Goal: Task Accomplishment & Management: Use online tool/utility

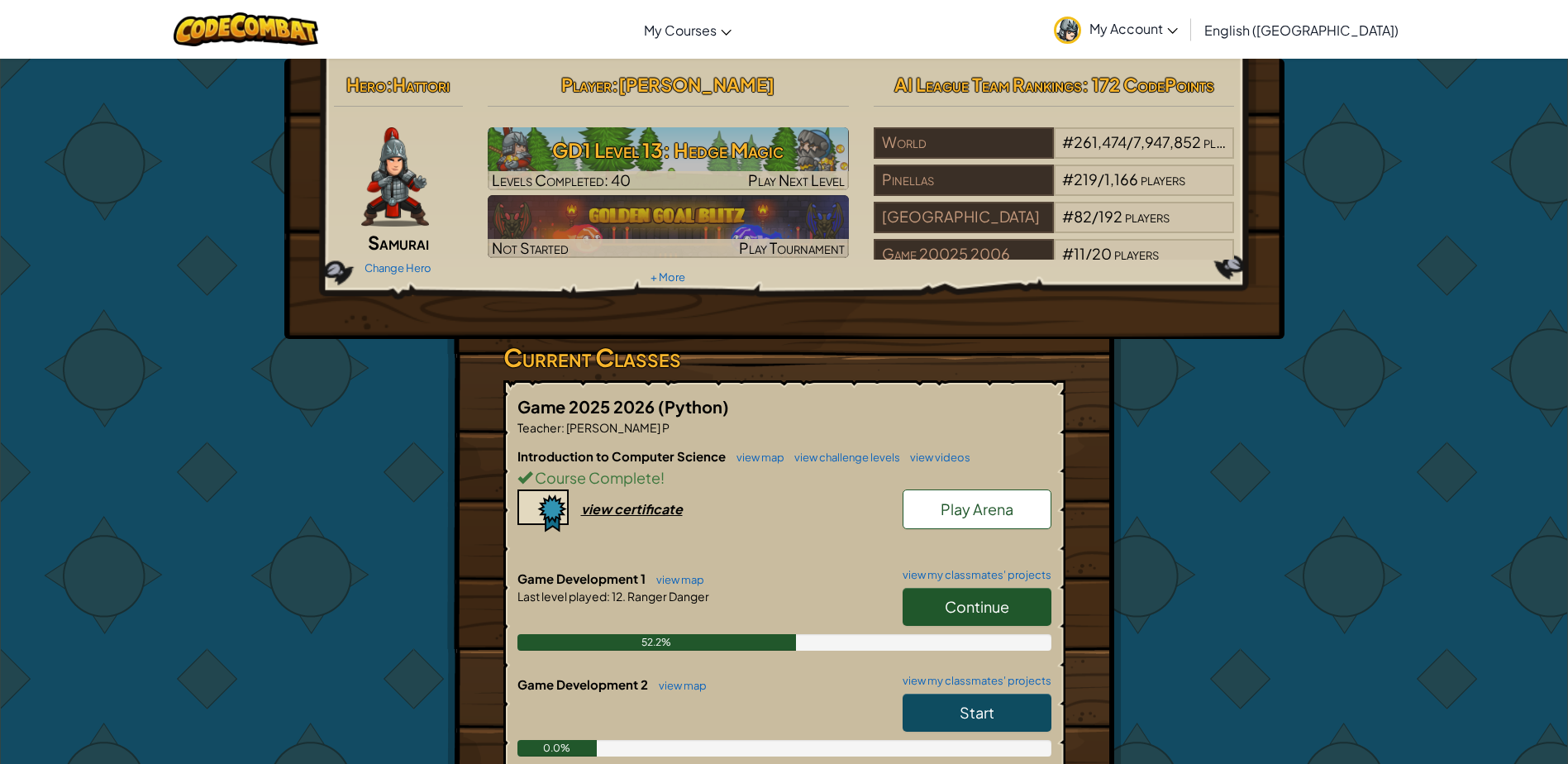
click at [1027, 608] on link "Continue" at bounding box center [977, 606] width 149 height 38
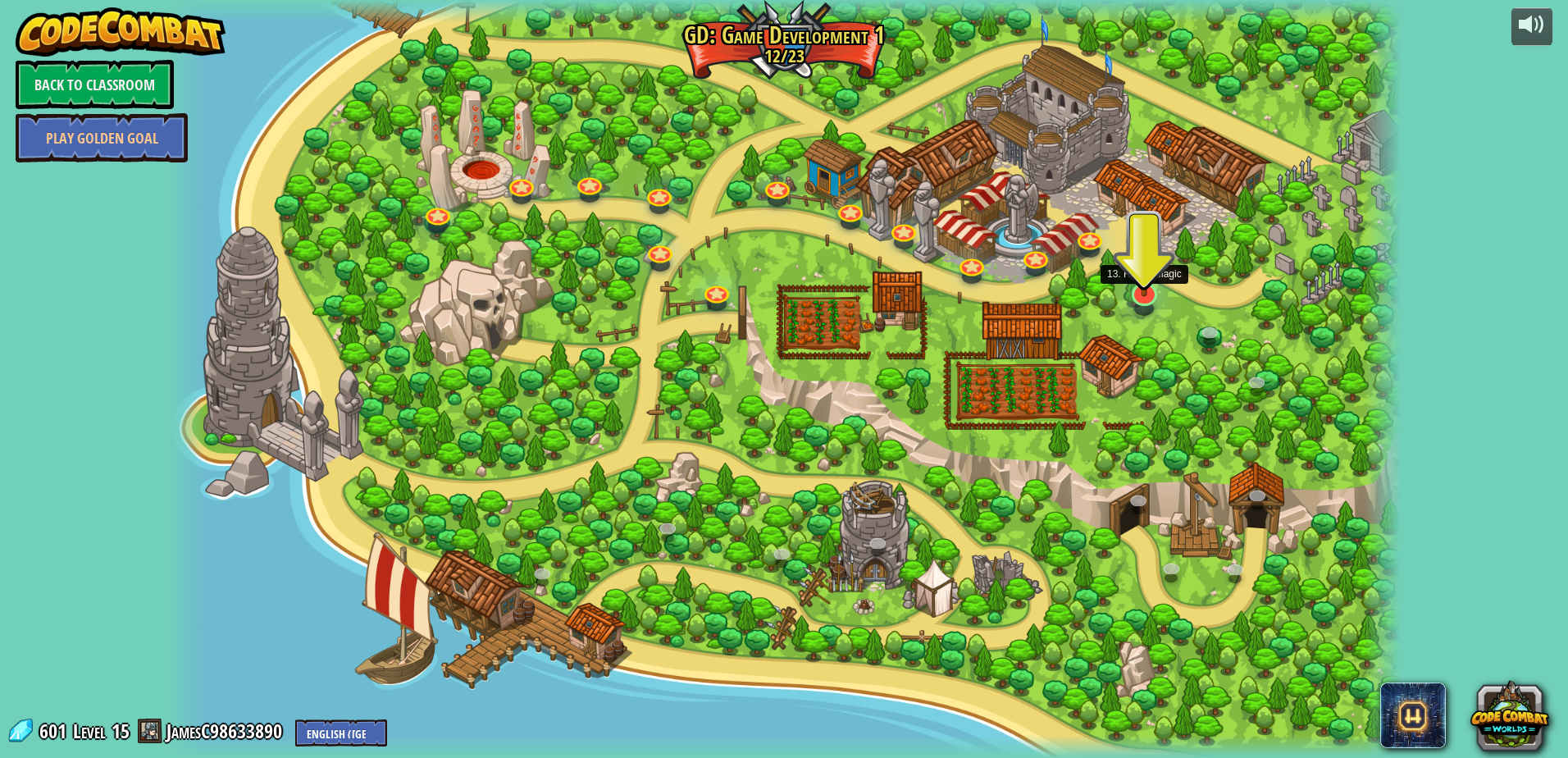
click at [1142, 283] on img at bounding box center [1144, 258] width 34 height 77
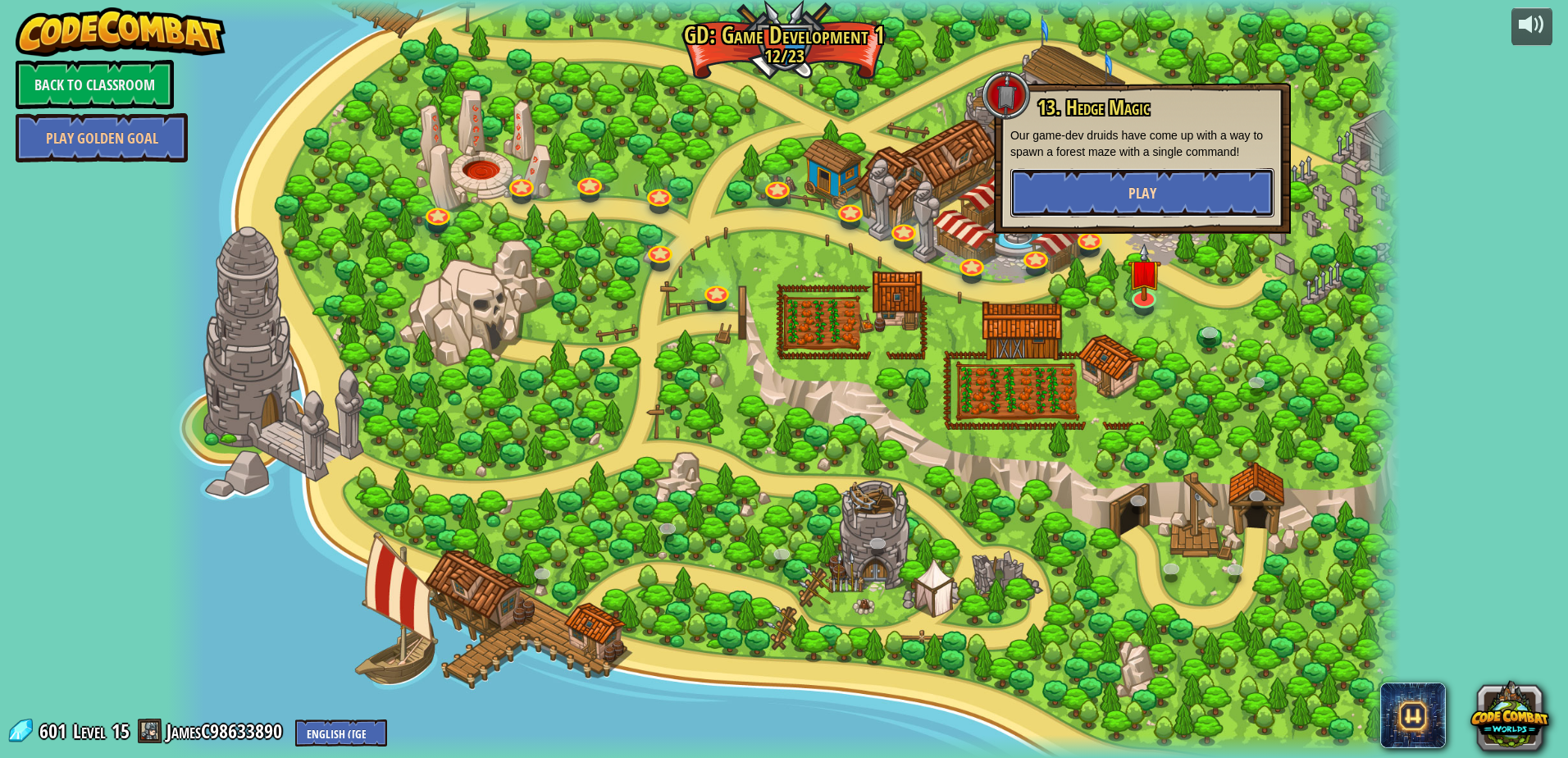
click at [1127, 180] on button "Play" at bounding box center [1142, 193] width 264 height 50
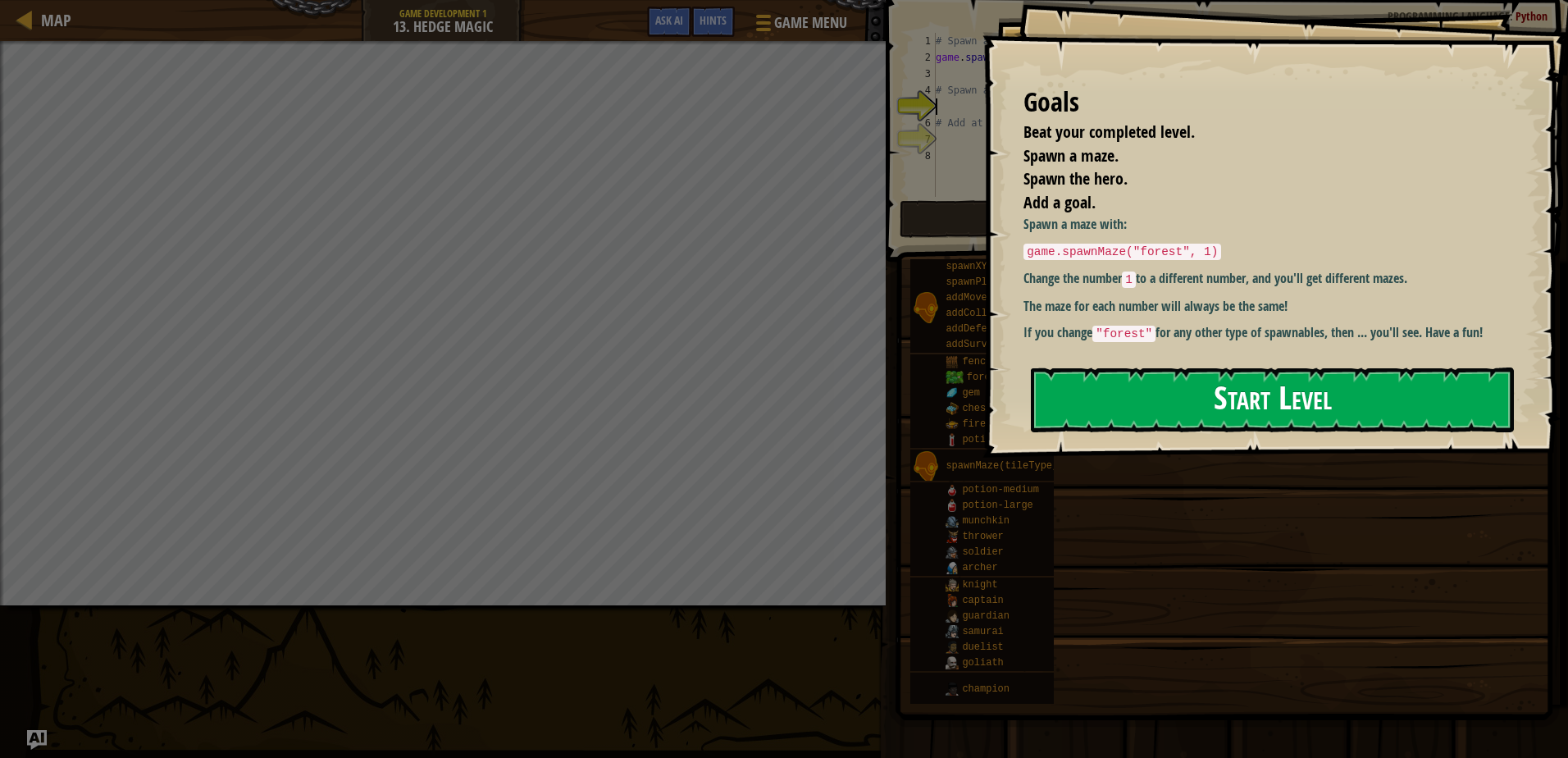
click at [1140, 412] on button "Start Level" at bounding box center [1272, 400] width 483 height 64
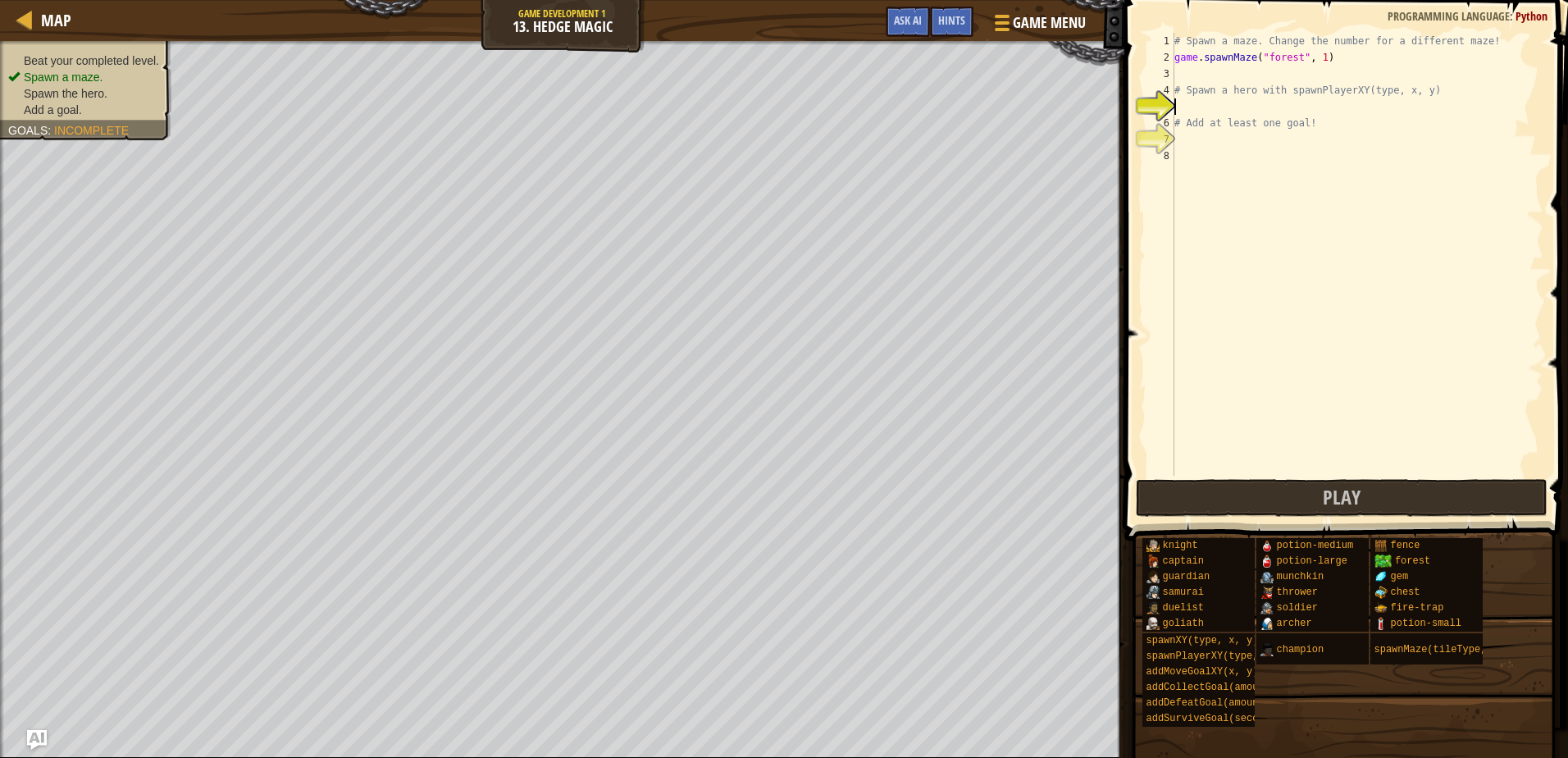
scroll to position [7, 0]
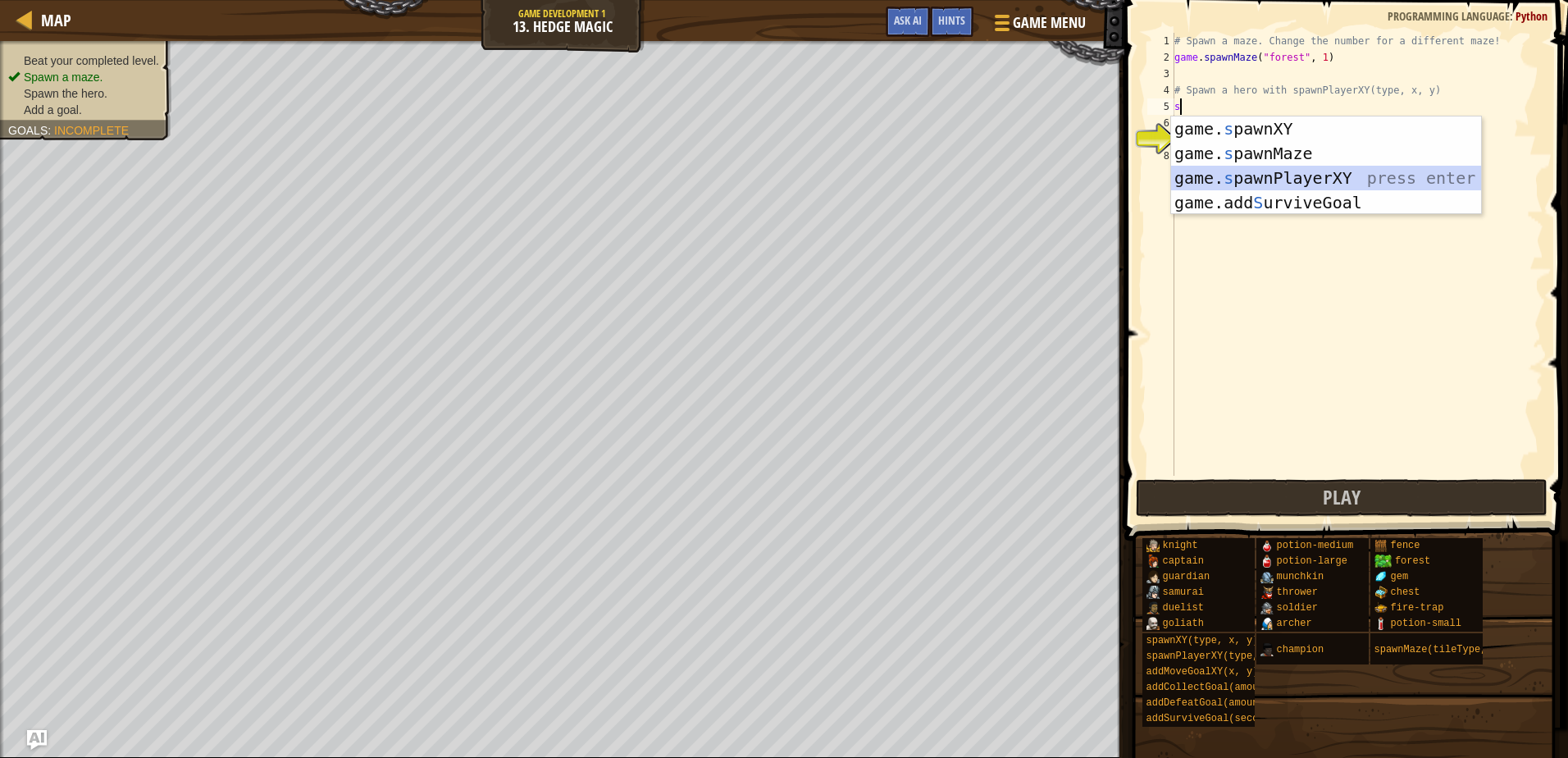
click at [1230, 182] on div "game. s pawnXY press enter game. s pawnMaze press enter game. s pawnPlayerXY pr…" at bounding box center [1326, 190] width 310 height 148
type textarea "player = game.spawnPlayerXY("captain", 36, 30)"
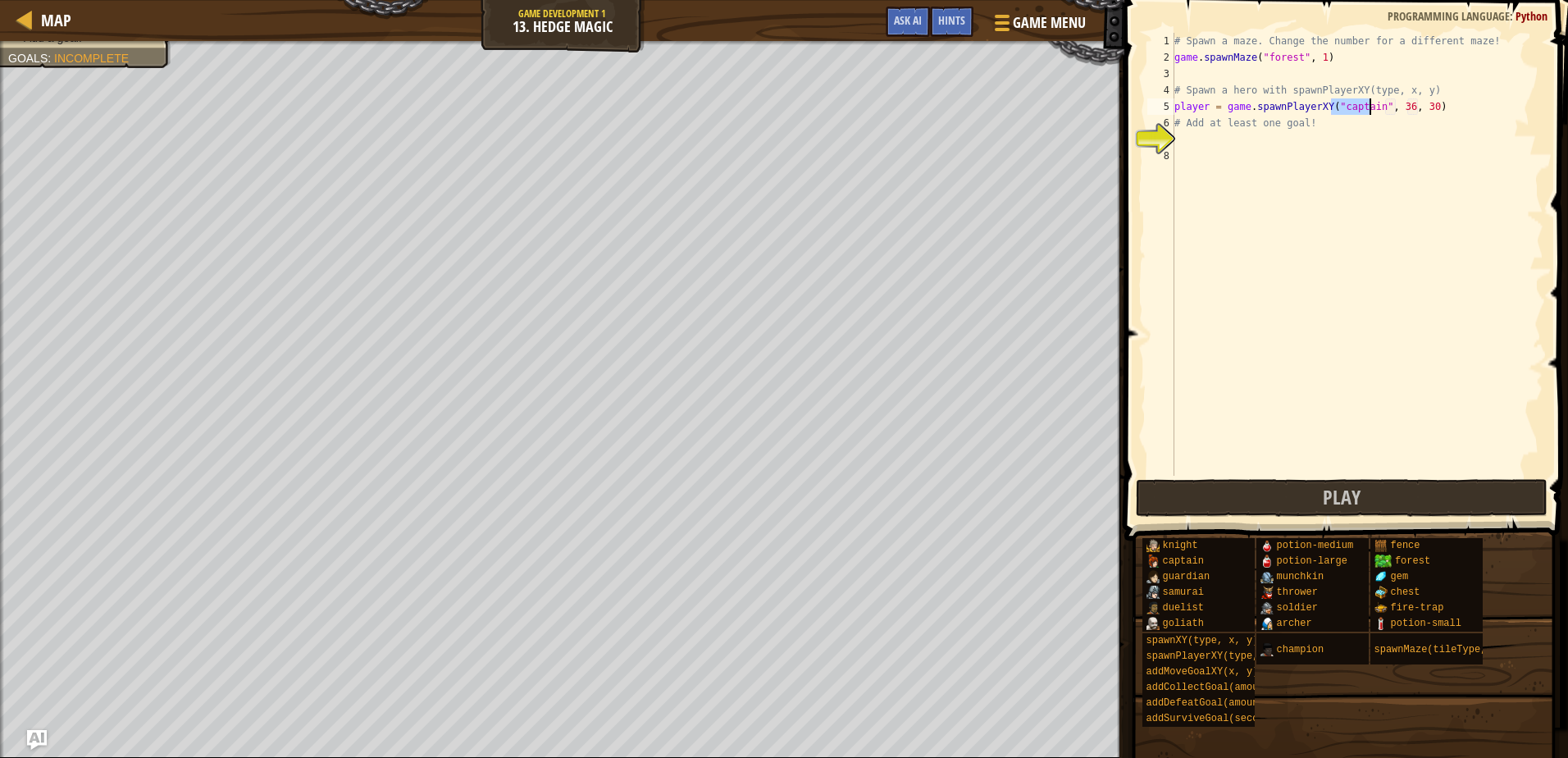
click at [1218, 146] on div "# Spawn a maze. Change the number for a different maze! game . spawnMaze ( "for…" at bounding box center [1357, 270] width 372 height 476
type textarea "g"
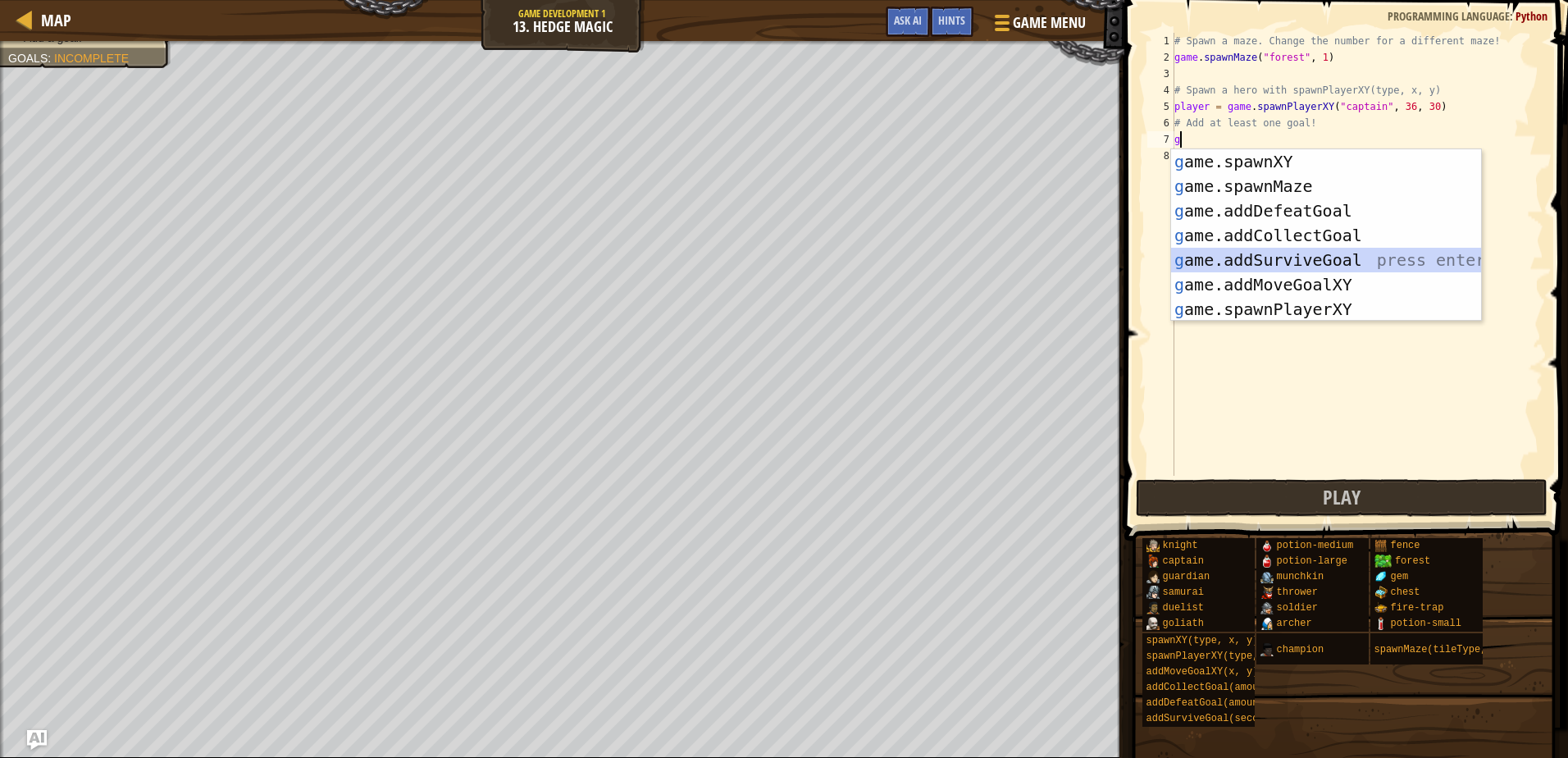
click at [1219, 254] on div "g ame.spawnXY press enter g ame.spawnMaze press enter g ame.addDefeatGoal press…" at bounding box center [1326, 259] width 310 height 222
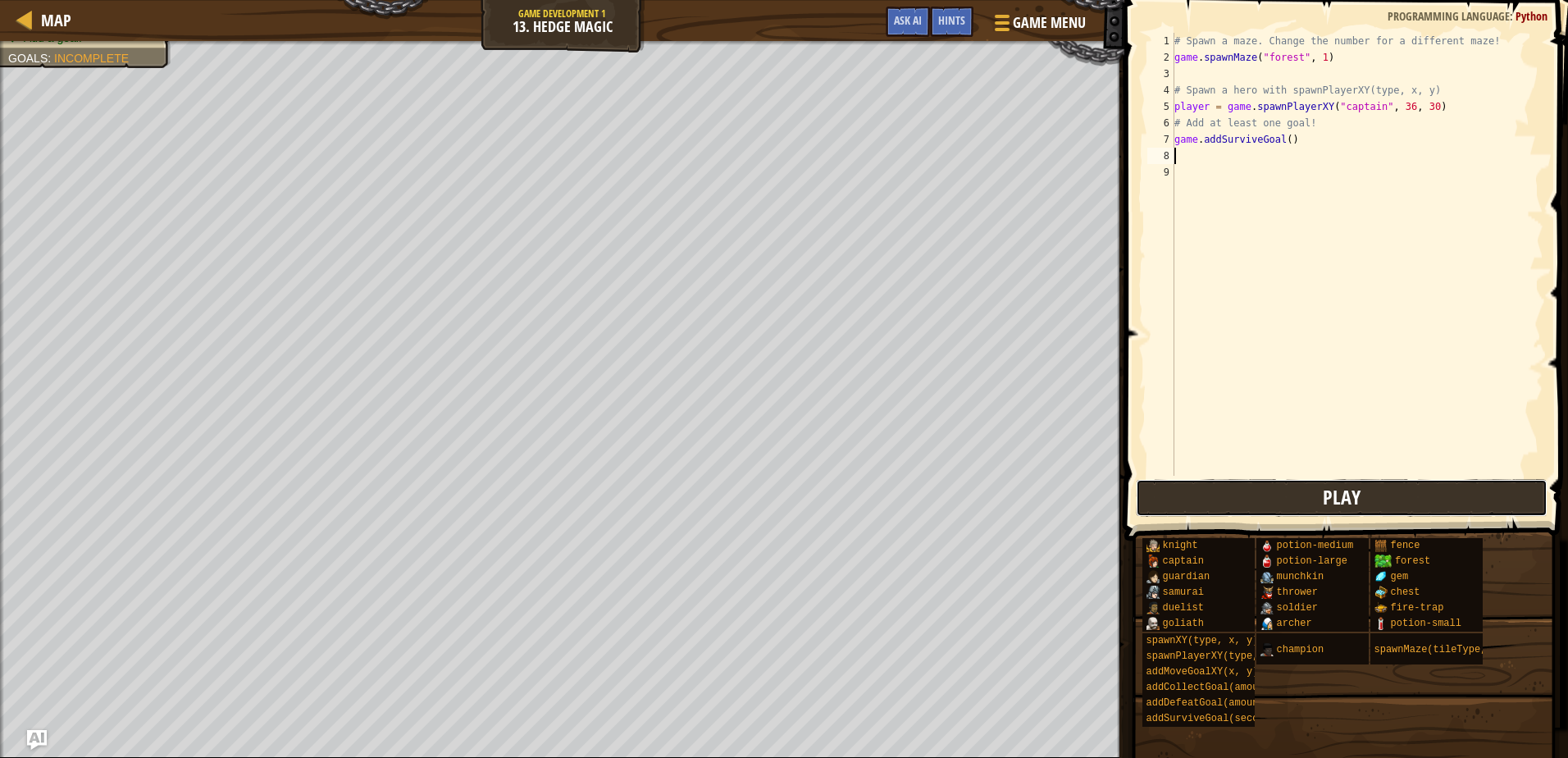
click at [1196, 503] on button "Play" at bounding box center [1341, 498] width 411 height 38
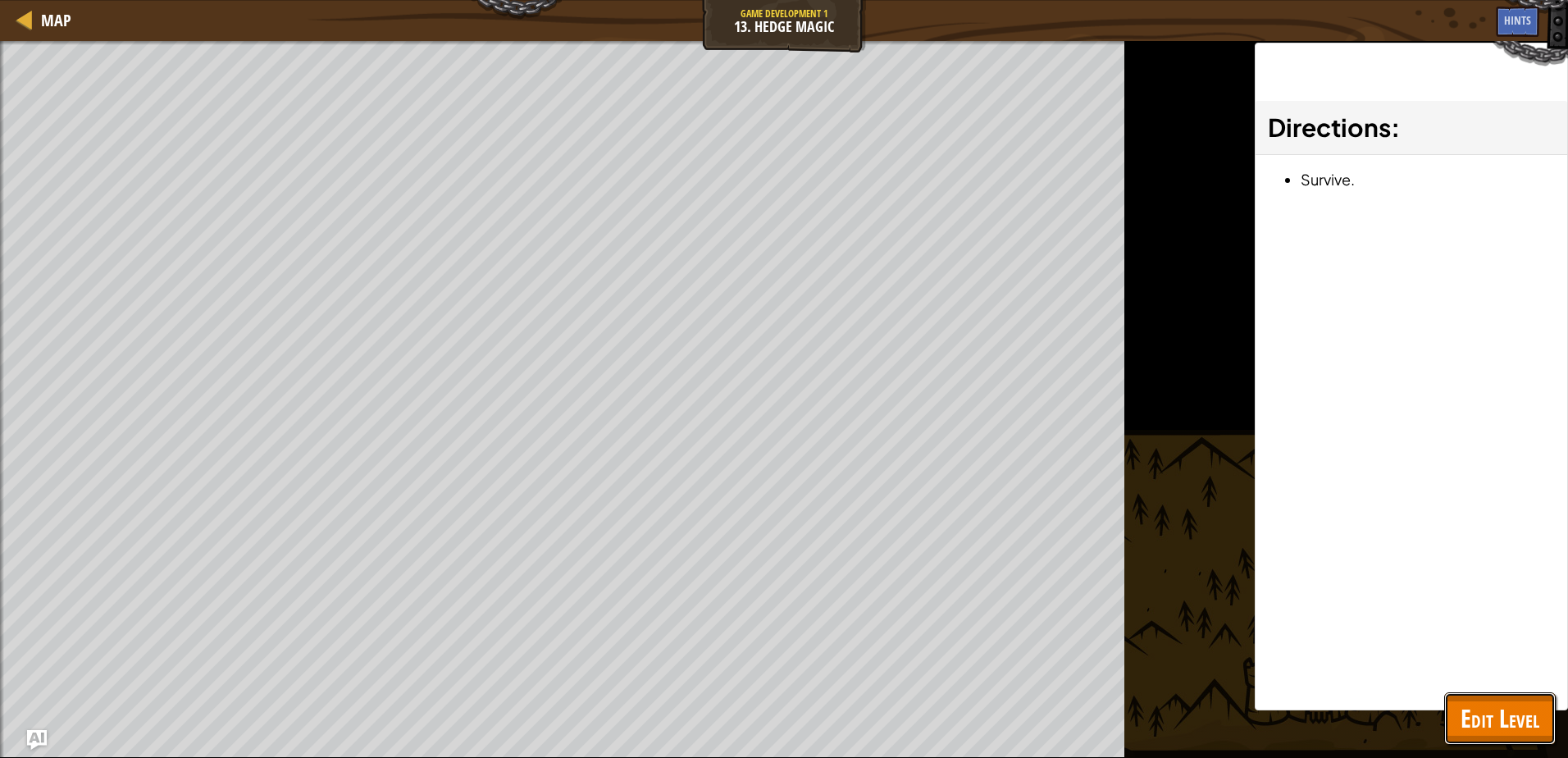
click at [1513, 706] on span "Edit Level" at bounding box center [1501, 718] width 79 height 34
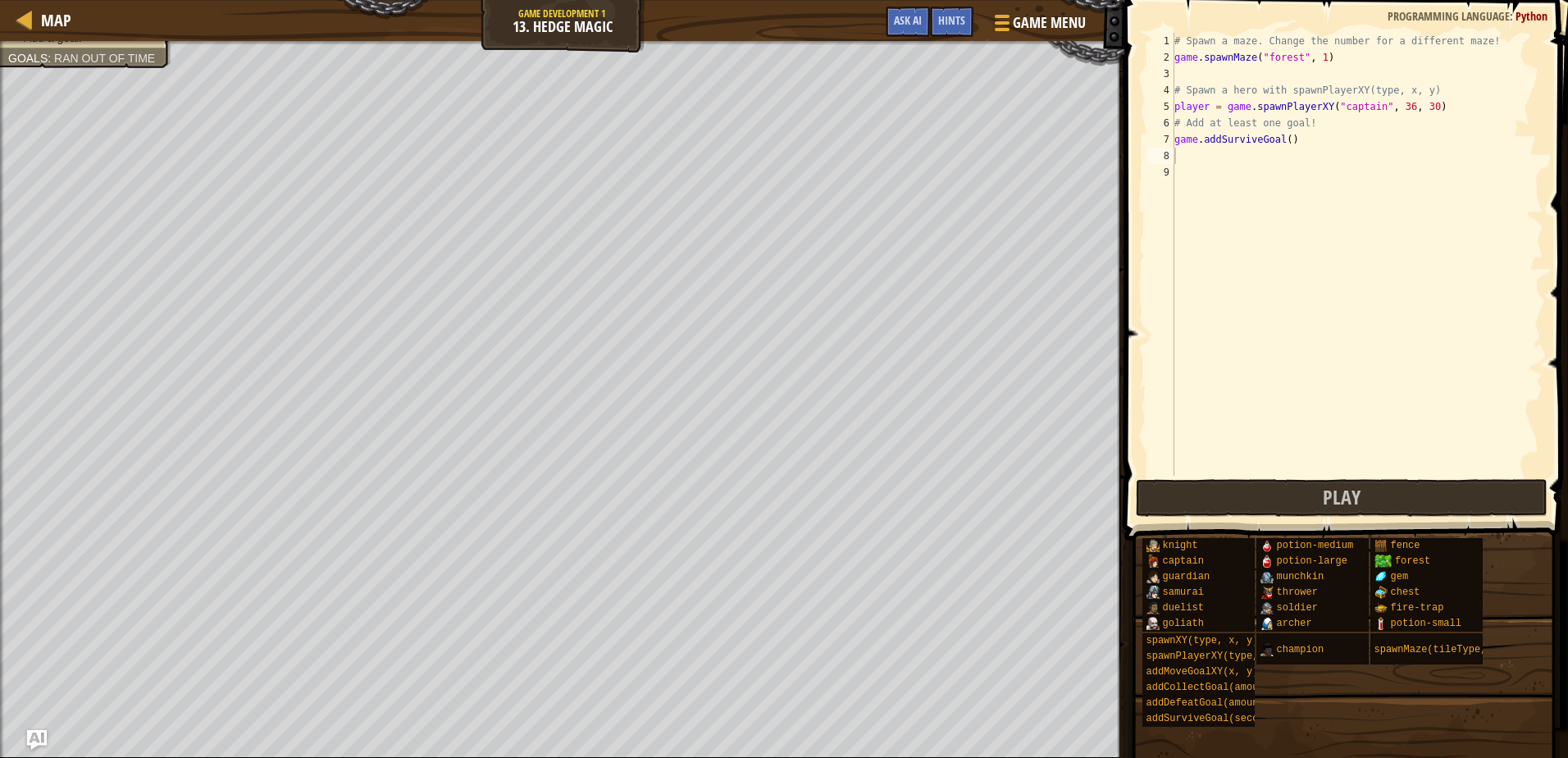
click at [1243, 156] on div "# Spawn a maze. Change the number for a different maze! game . spawnMaze ( "for…" at bounding box center [1357, 270] width 372 height 476
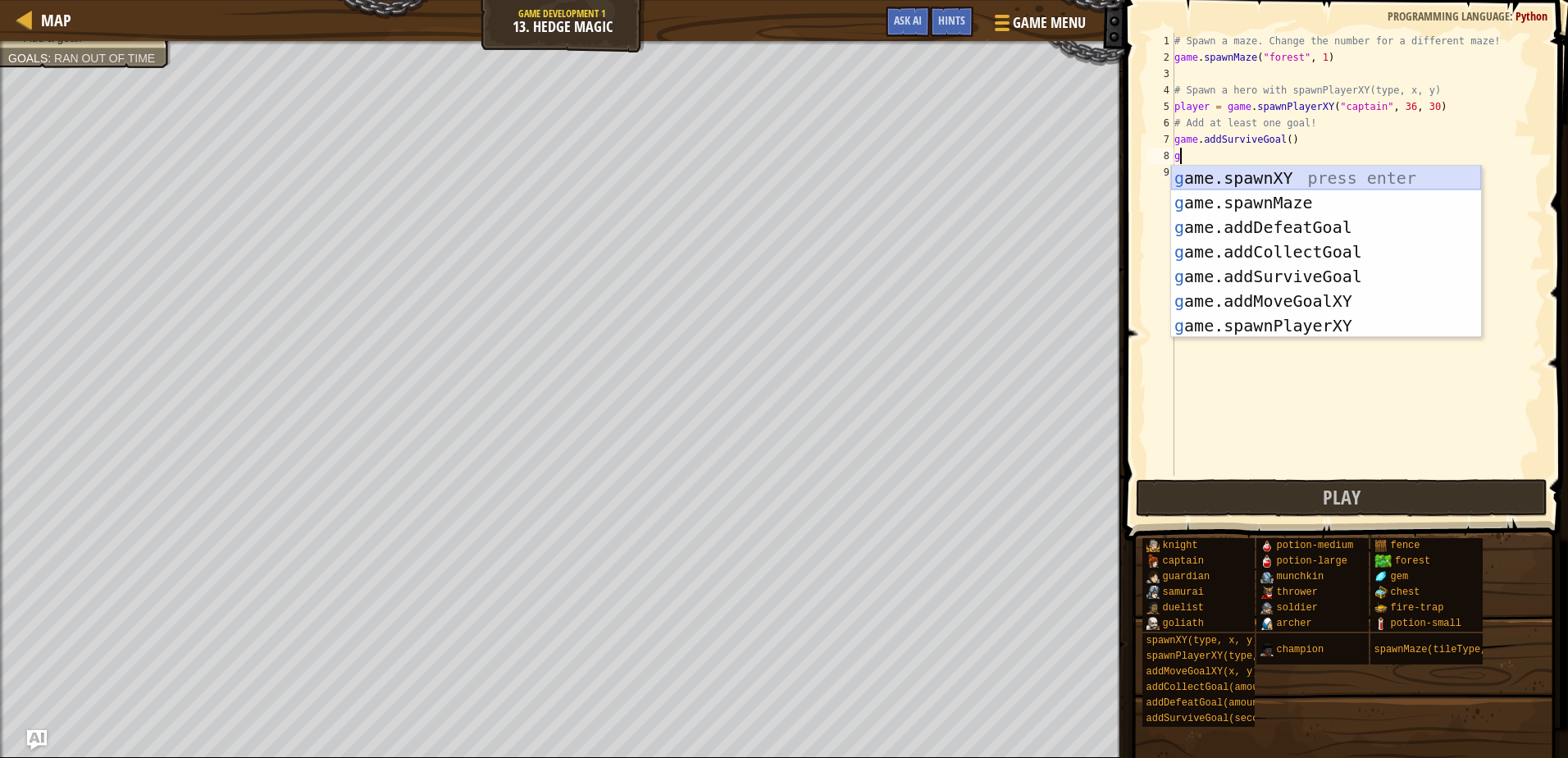
click at [1231, 173] on div "g ame.spawnXY press enter g ame.spawnMaze press enter g ame.addDefeatGoal press…" at bounding box center [1326, 276] width 310 height 222
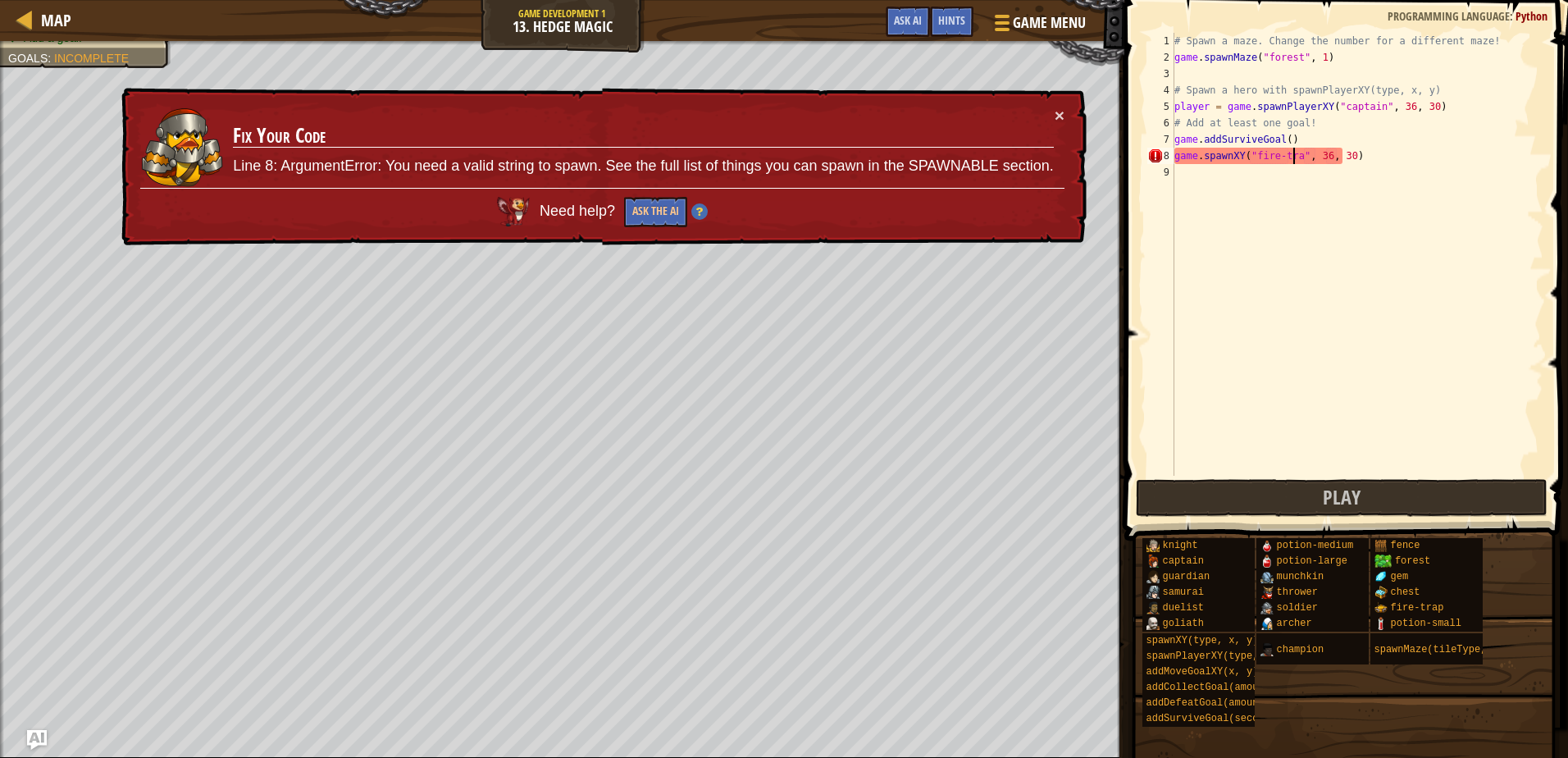
scroll to position [7, 11]
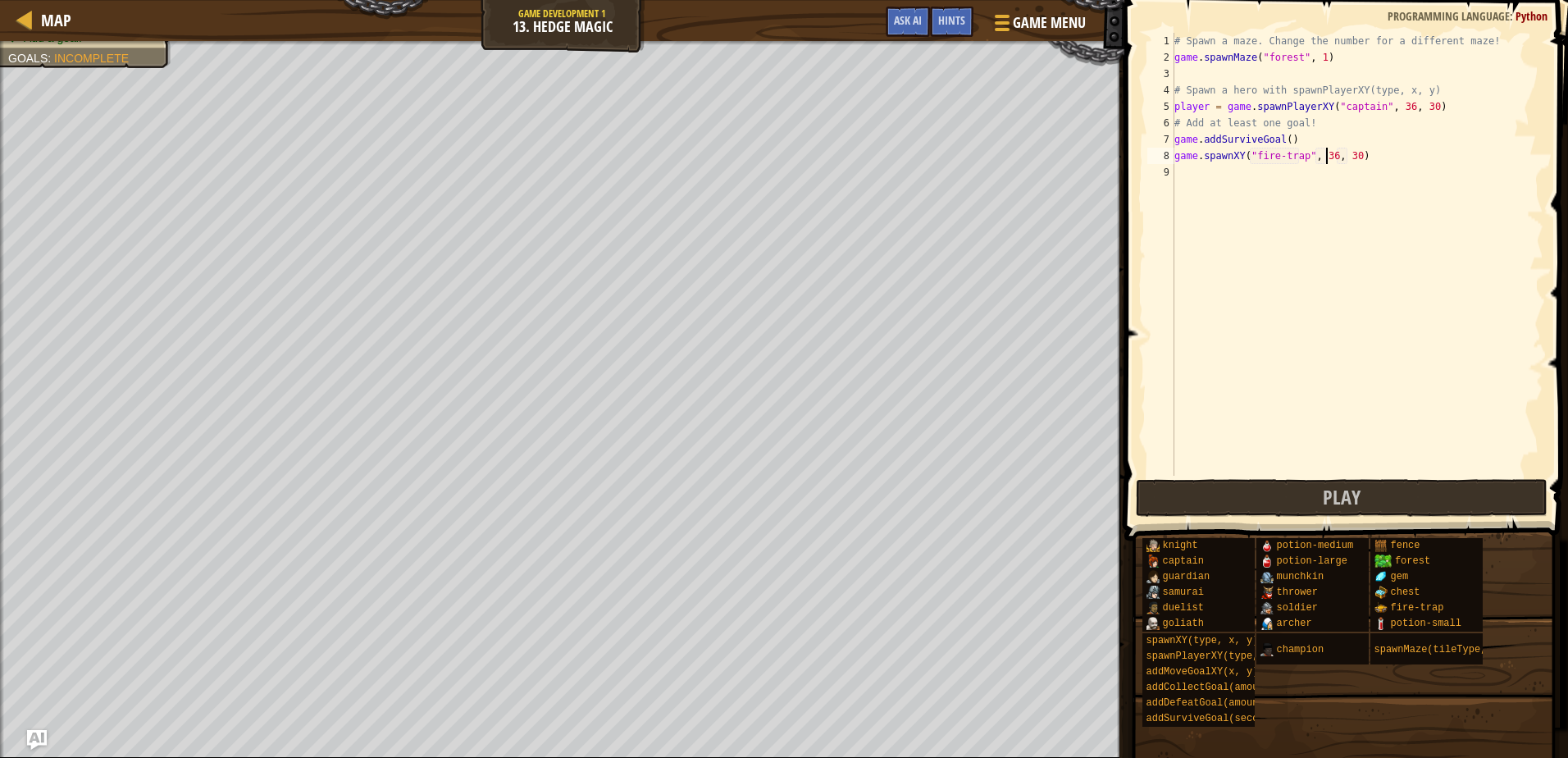
click at [1324, 148] on div "# Spawn a maze. Change the number for a different maze! game . spawnMaze ( "for…" at bounding box center [1357, 270] width 372 height 476
click at [1345, 157] on div "# Spawn a maze. Change the number for a different maze! game . spawnMaze ( "for…" at bounding box center [1357, 270] width 372 height 476
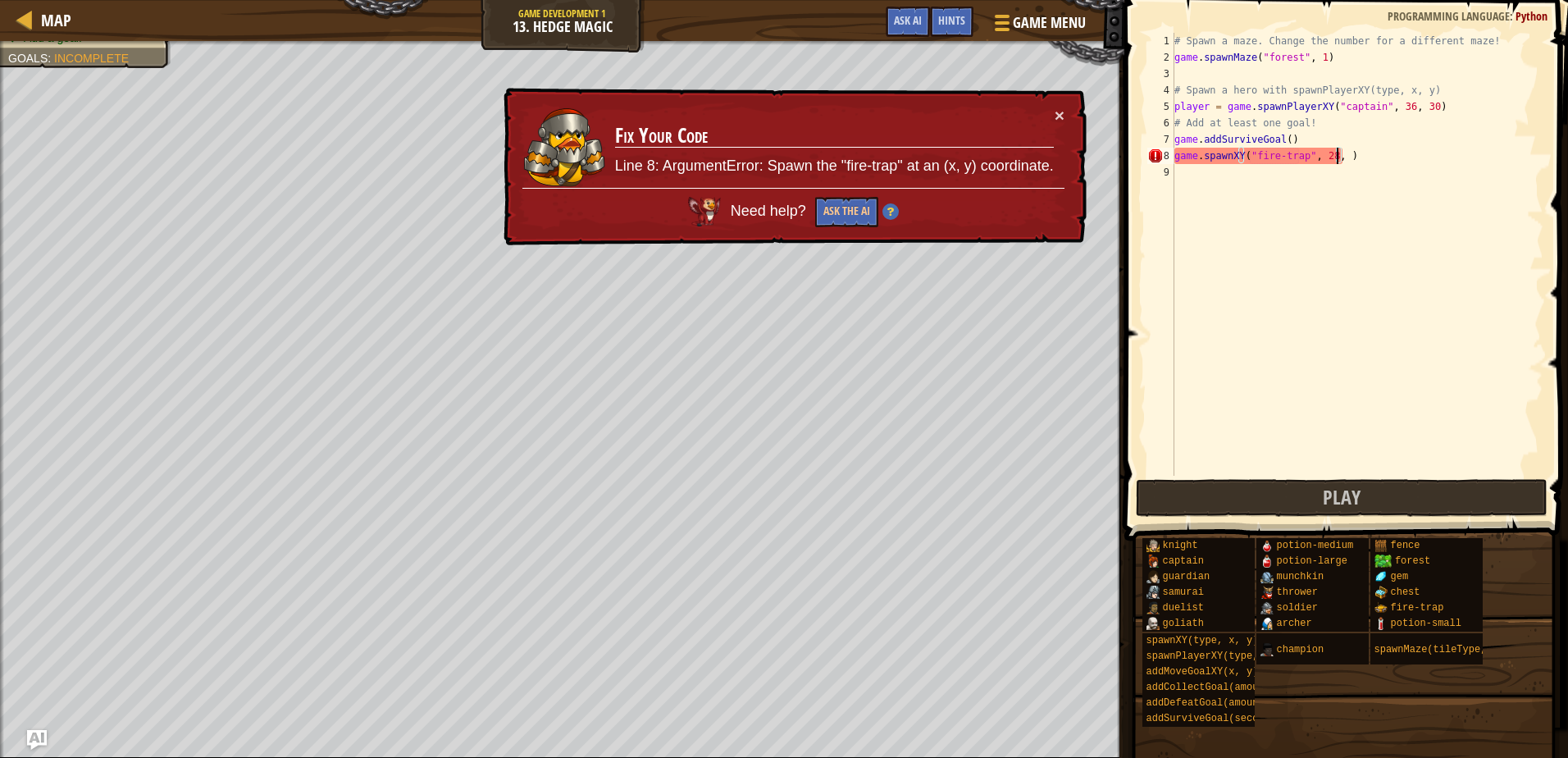
scroll to position [7, 14]
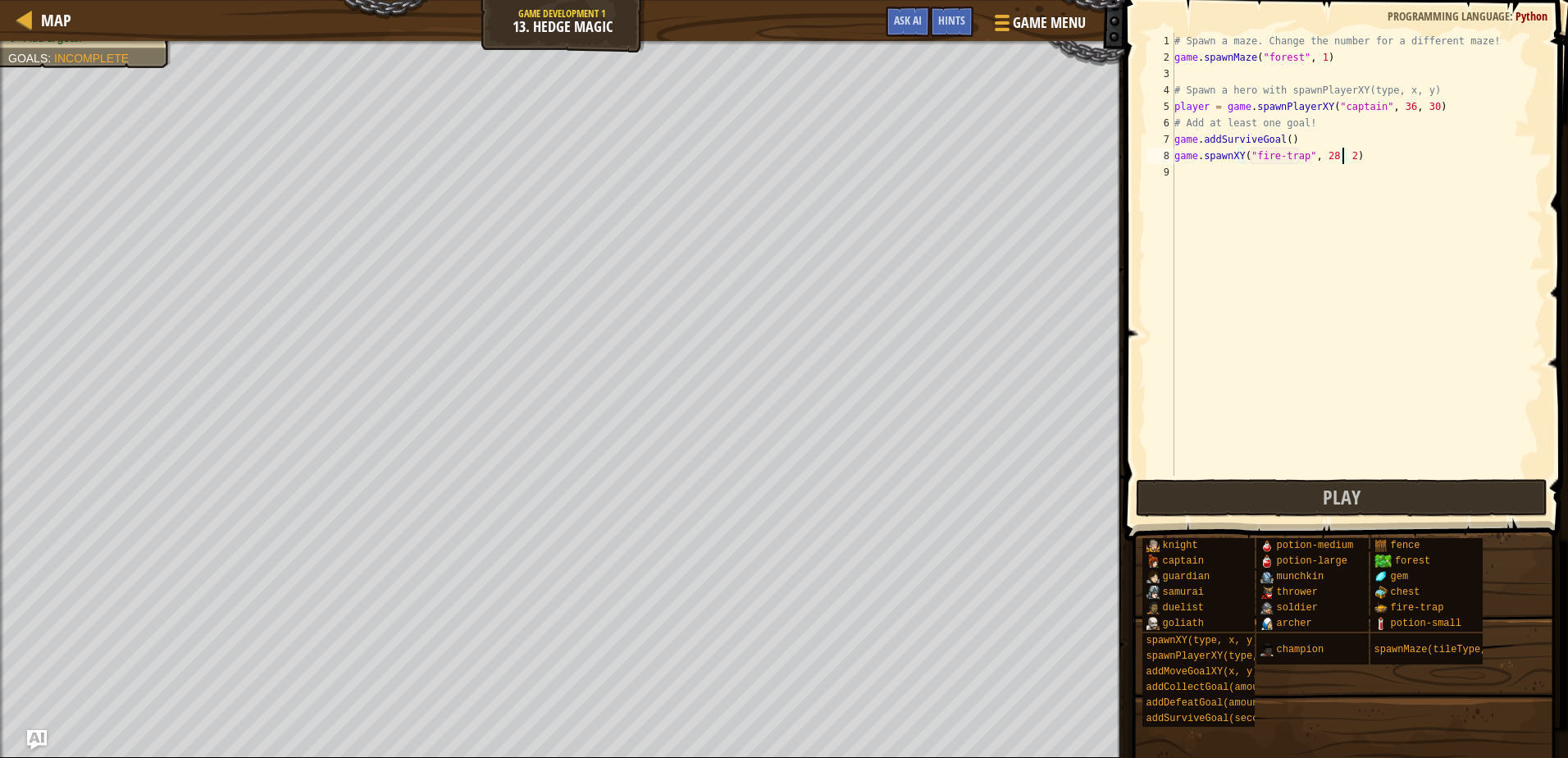
type textarea "game.spawnXY("fire-trap", 28, 29)"
click at [1232, 181] on div "# Spawn a maze. Change the number for a different maze! game . spawnMaze ( "for…" at bounding box center [1357, 270] width 372 height 476
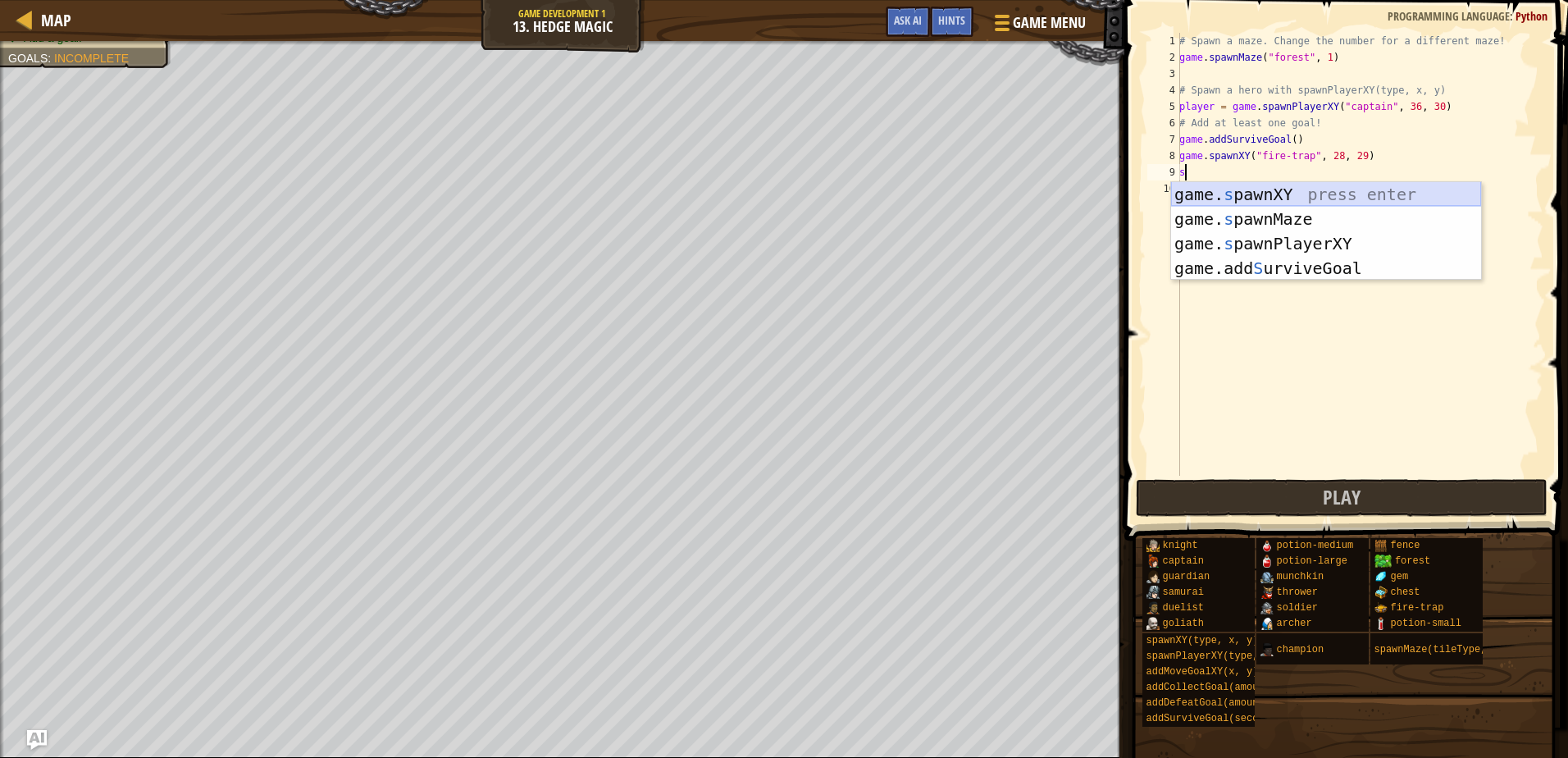
click at [1233, 191] on div "game. s pawnXY press enter game. s pawnMaze press enter game. s pawnPlayerXY pr…" at bounding box center [1326, 256] width 310 height 148
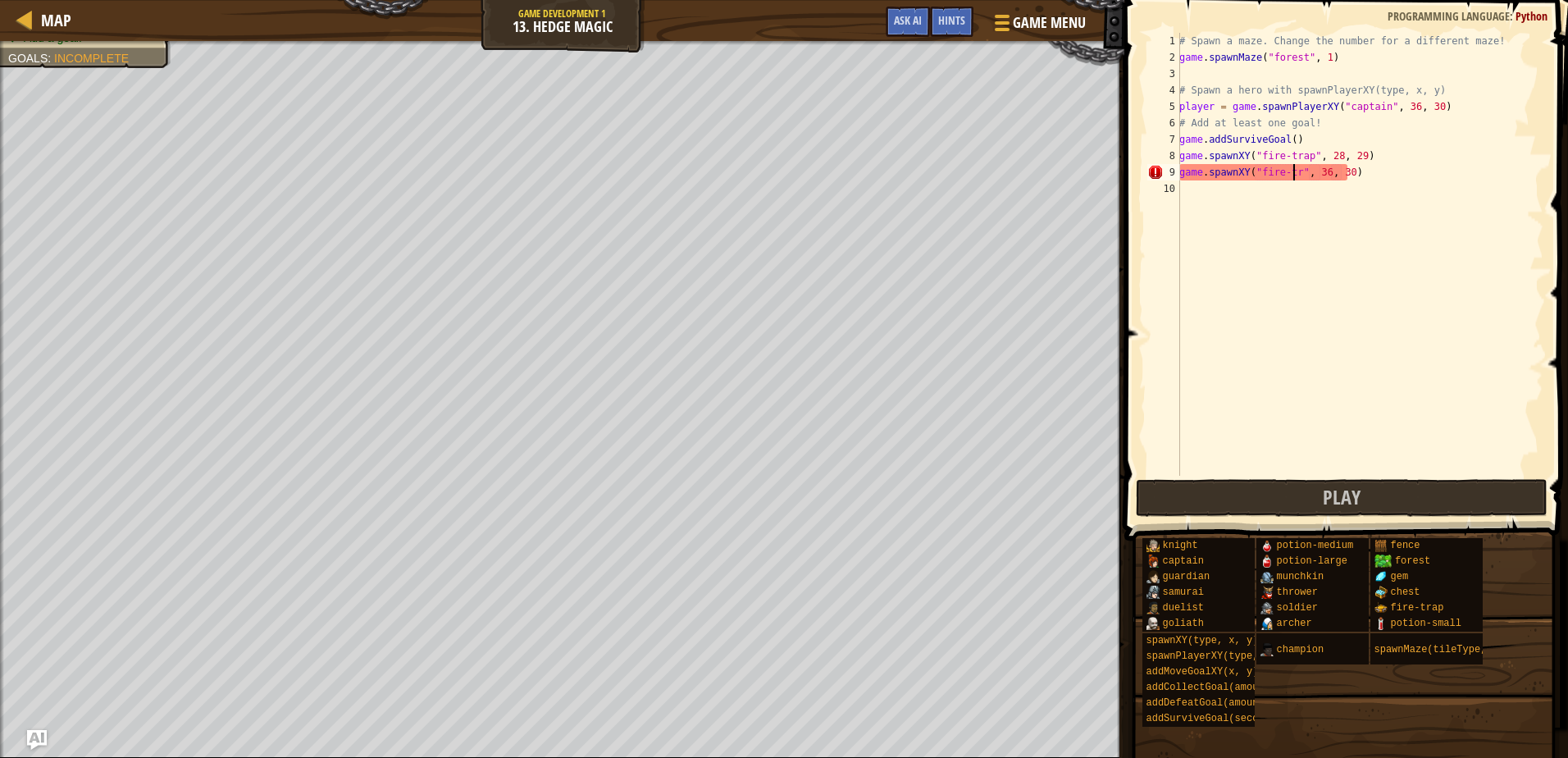
scroll to position [7, 11]
click at [1329, 171] on div "# Spawn a maze. Change the number for a different maze! game . spawnMaze ( "for…" at bounding box center [1360, 270] width 368 height 476
click at [1350, 176] on div "# Spawn a maze. Change the number for a different maze! game . spawnMaze ( "for…" at bounding box center [1360, 270] width 368 height 476
click at [1355, 171] on div "# Spawn a maze. Change the number for a different maze! game . spawnMaze ( "for…" at bounding box center [1360, 270] width 368 height 476
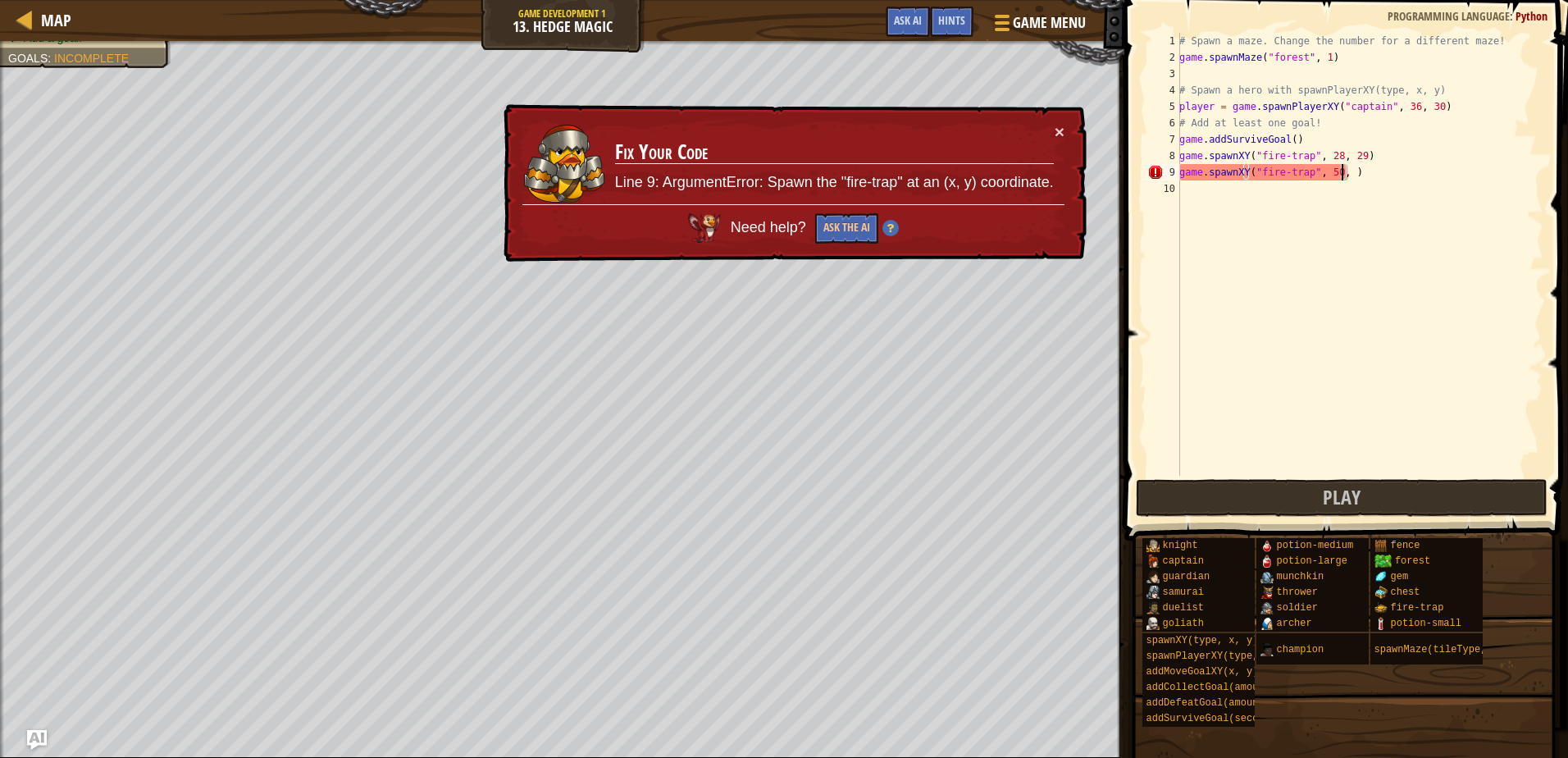
scroll to position [7, 14]
type textarea "game.spawnXY("fire-trap", 50, 11)"
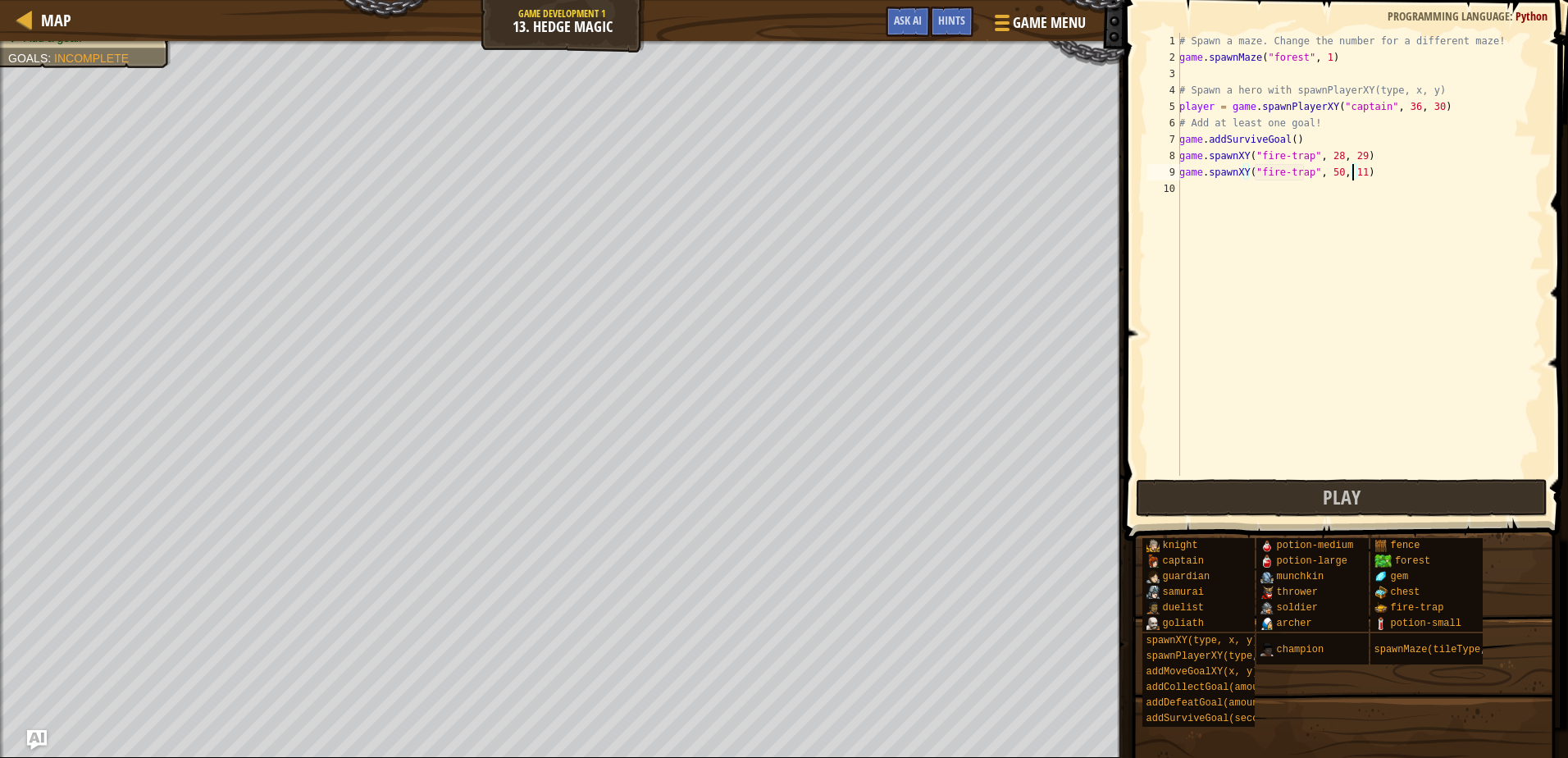
drag, startPoint x: 1184, startPoint y: 199, endPoint x: 1194, endPoint y: 202, distance: 10.4
click at [1185, 199] on div "# Spawn a maze. Change the number for a different maze! game . spawnMaze ( "for…" at bounding box center [1360, 270] width 368 height 476
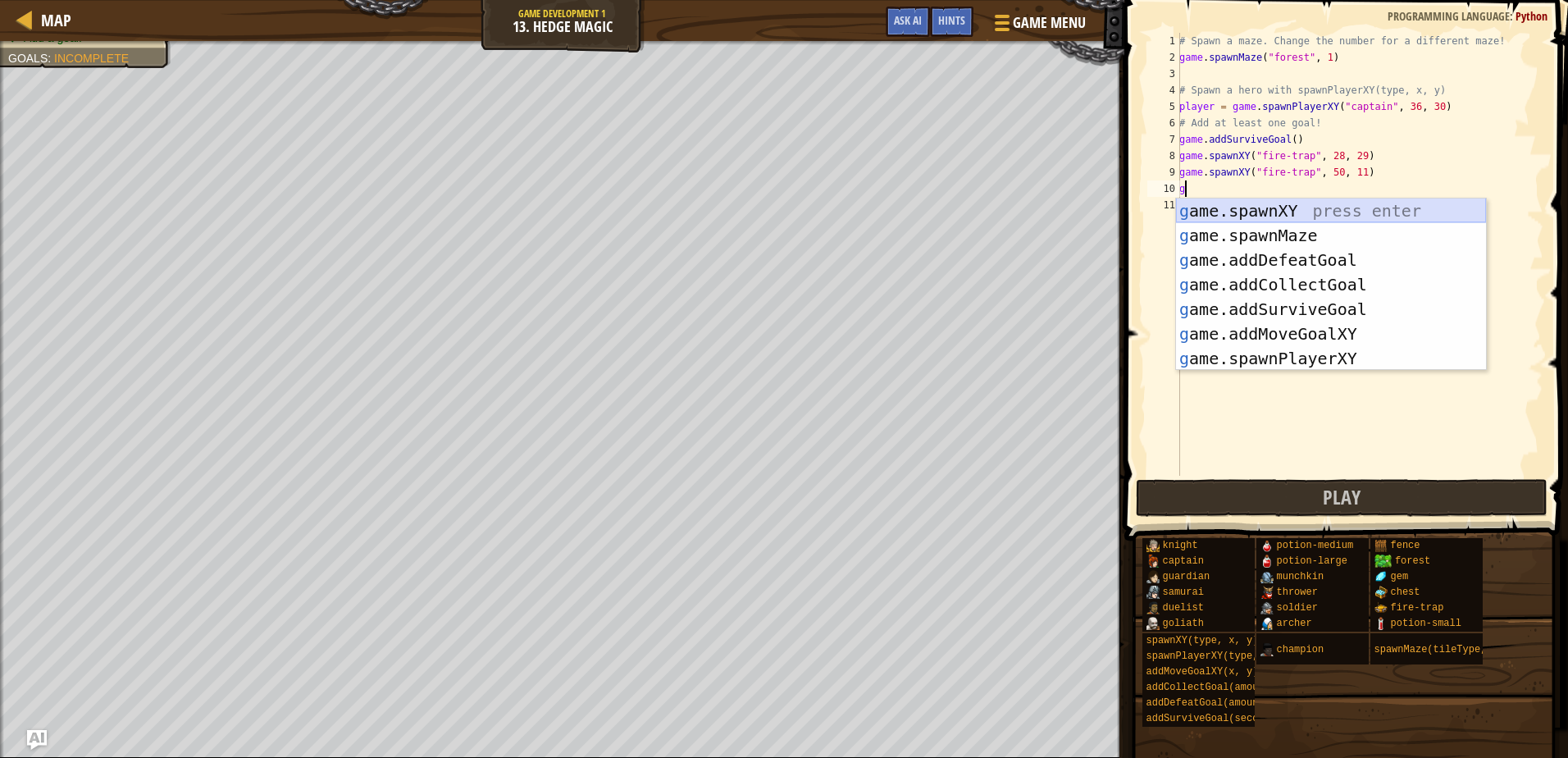
click at [1249, 208] on div "g ame.spawnXY press enter g ame.spawnMaze press enter g ame.addDefeatGoal press…" at bounding box center [1331, 309] width 310 height 222
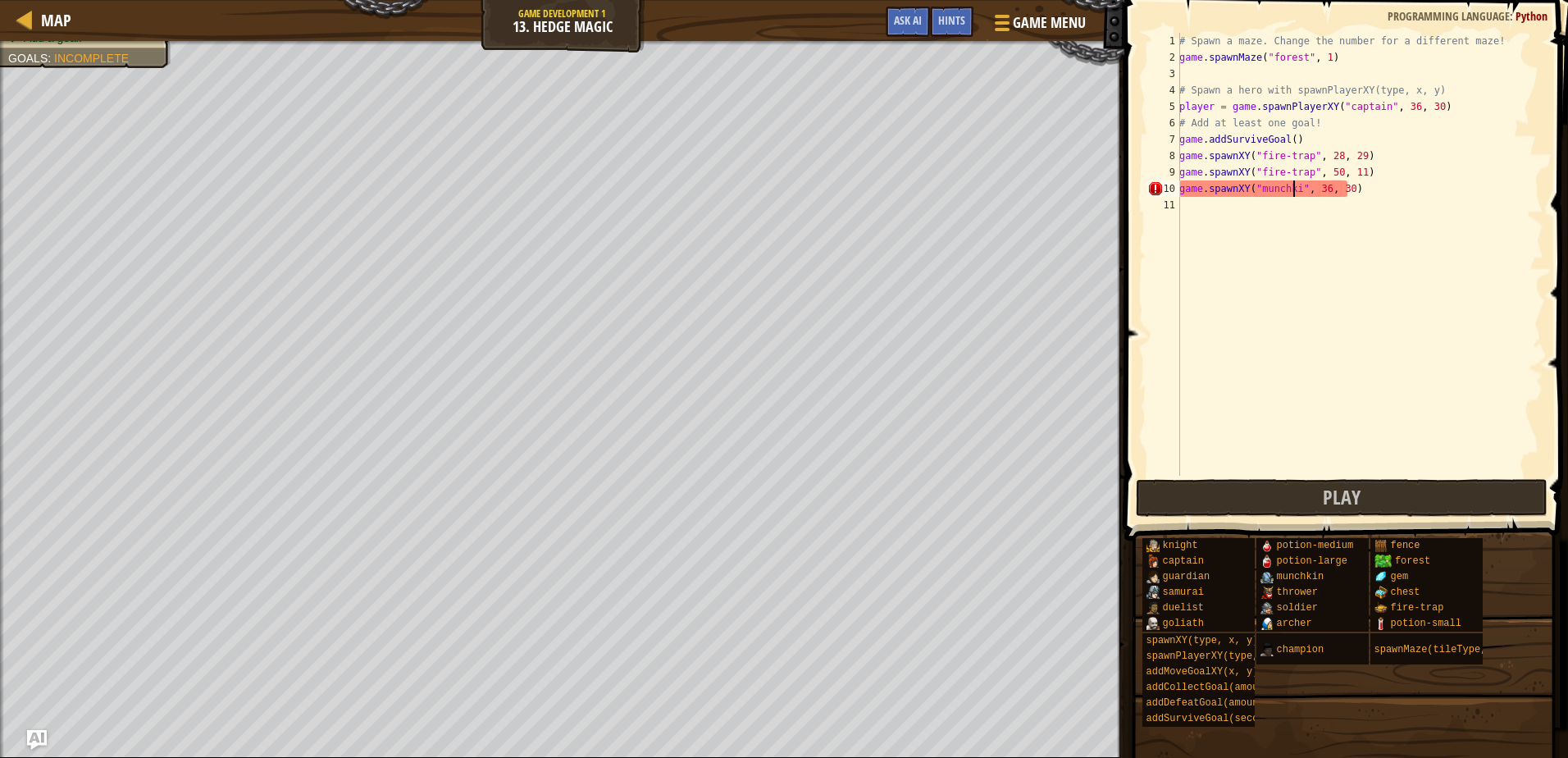
scroll to position [7, 11]
click at [1323, 187] on div "# Spawn a maze. Change the number for a different maze! game . spawnMaze ( "for…" at bounding box center [1360, 270] width 368 height 476
click at [1324, 179] on div "# Spawn a maze. Change the number for a different maze! game . spawnMaze ( "for…" at bounding box center [1360, 270] width 368 height 476
click at [1324, 189] on div "# Spawn a maze. Change the number for a different maze! game . spawnMaze ( "for…" at bounding box center [1360, 270] width 368 height 476
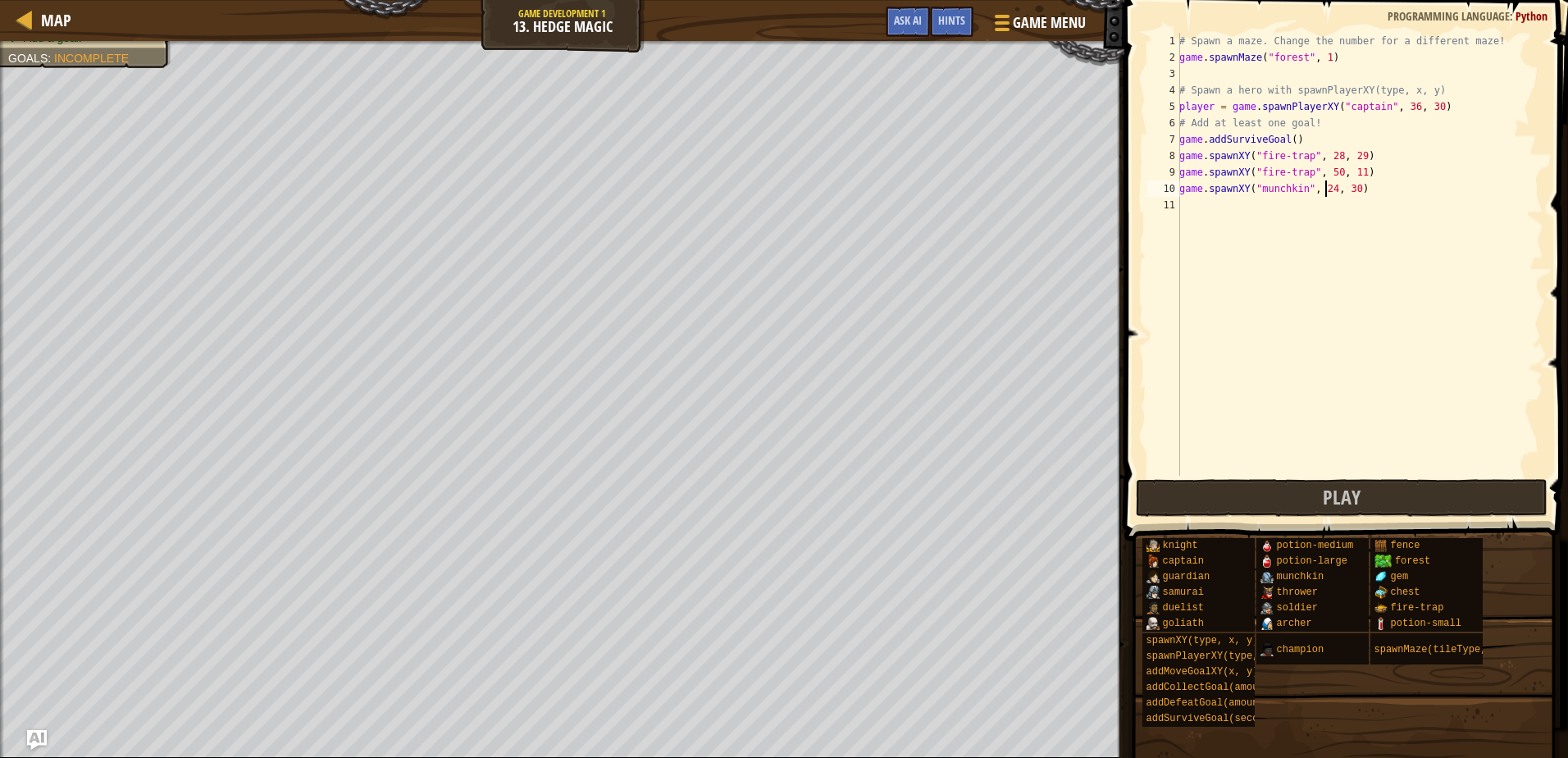
click at [1345, 189] on div "# Spawn a maze. Change the number for a different maze! game . spawnMaze ( "for…" at bounding box center [1360, 270] width 368 height 476
type textarea "game.spawnXY("munchkin", 24, 44)"
click at [1299, 498] on button "Play" at bounding box center [1341, 498] width 411 height 38
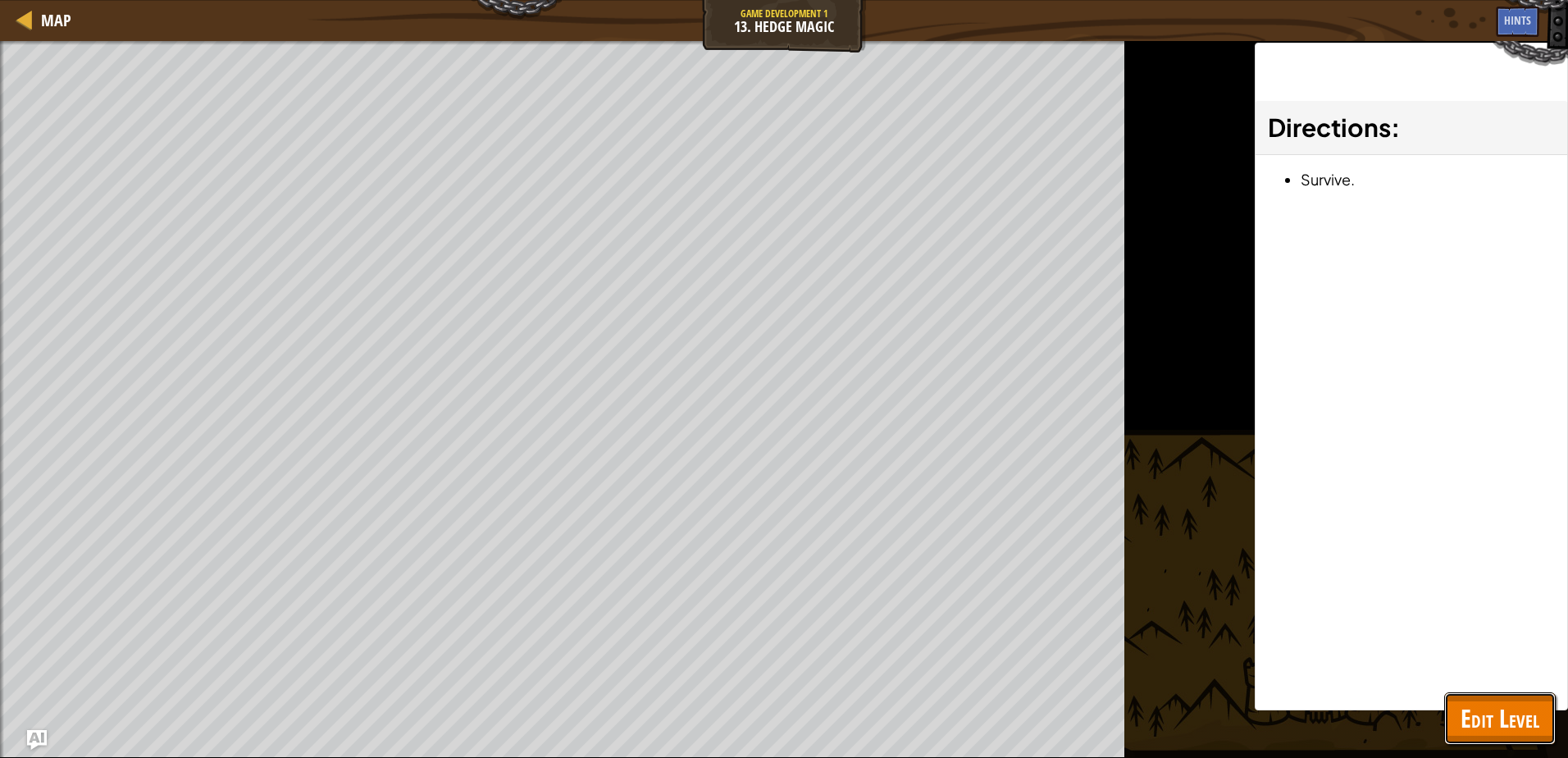
click at [1459, 705] on button "Edit Level" at bounding box center [1500, 718] width 111 height 52
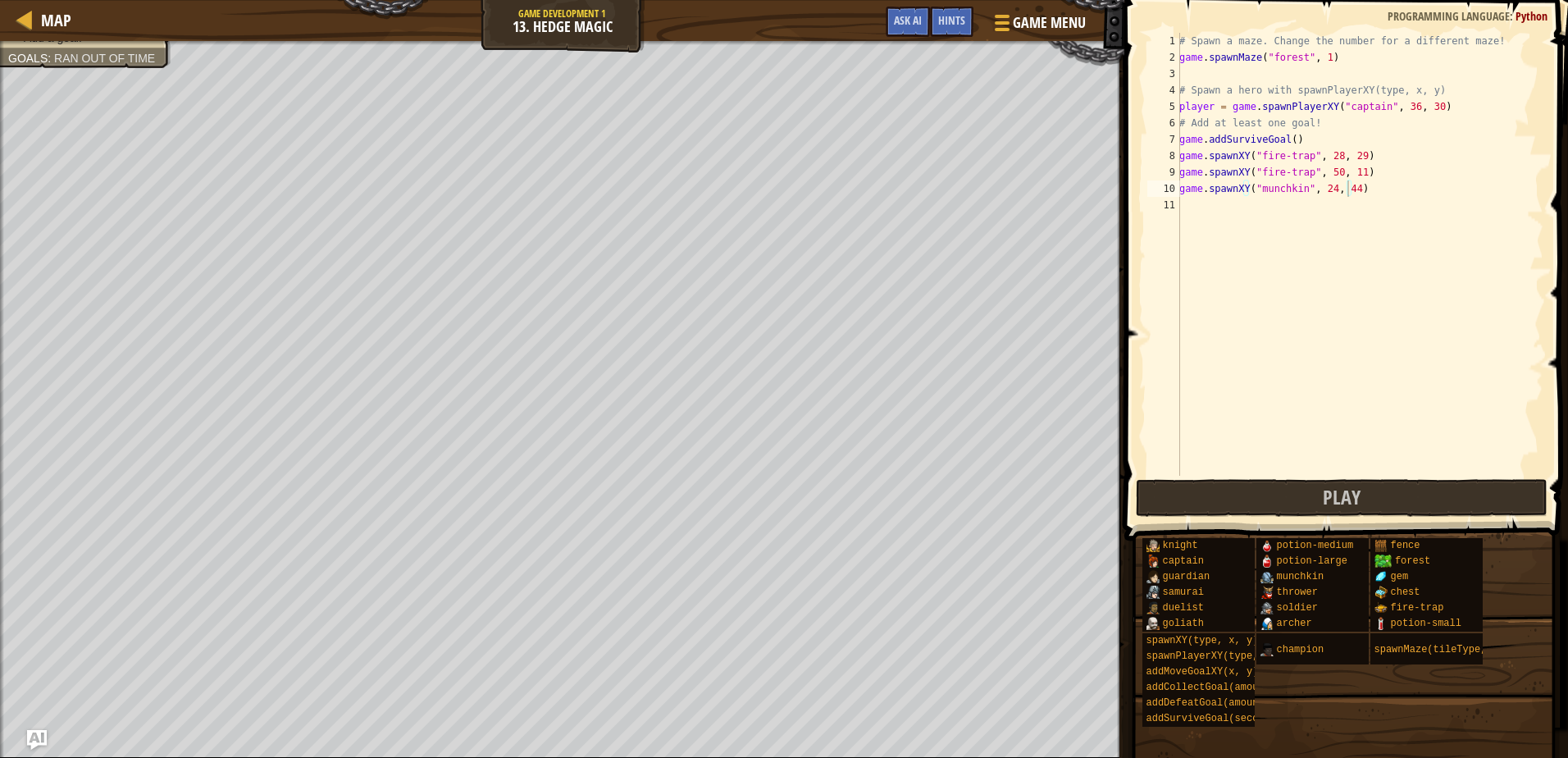
scroll to position [7, 0]
click at [1238, 214] on div "# Spawn a maze. Change the number for a different maze! game . spawnMaze ( "for…" at bounding box center [1360, 270] width 368 height 476
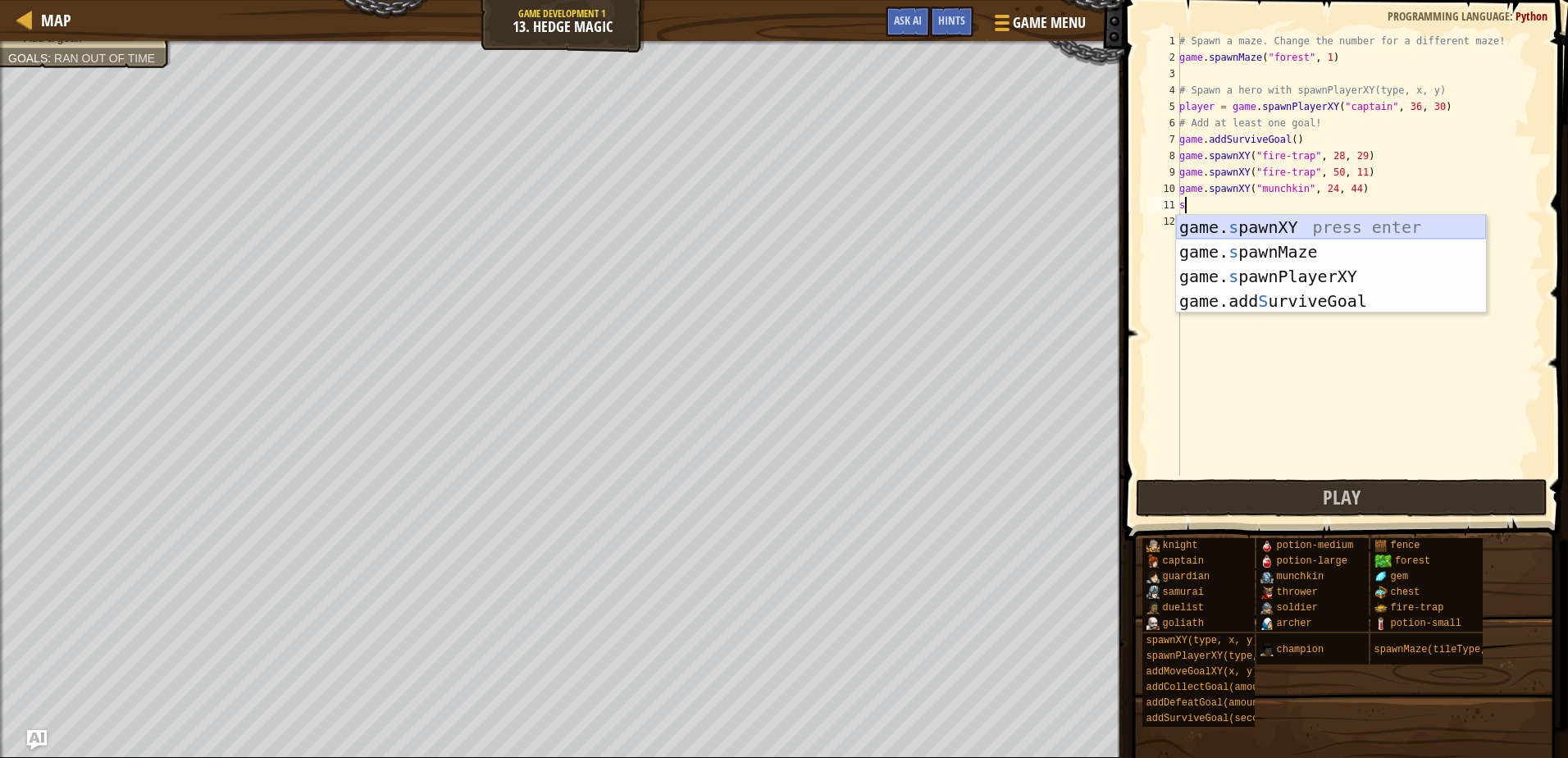
click at [1248, 220] on div "game. s pawnXY press enter game. s pawnMaze press enter game. s pawnPlayerXY pr…" at bounding box center [1331, 289] width 310 height 148
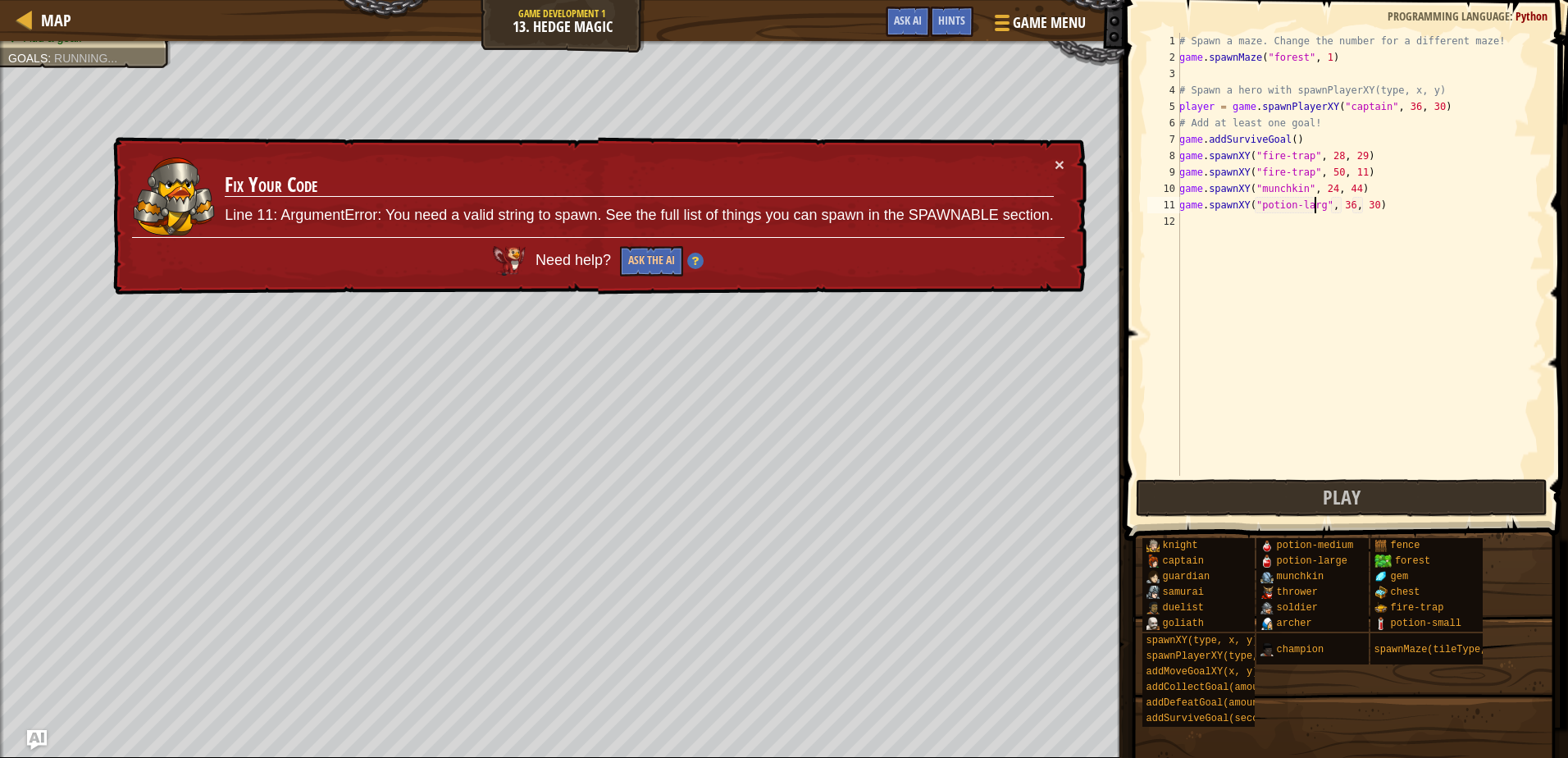
scroll to position [7, 12]
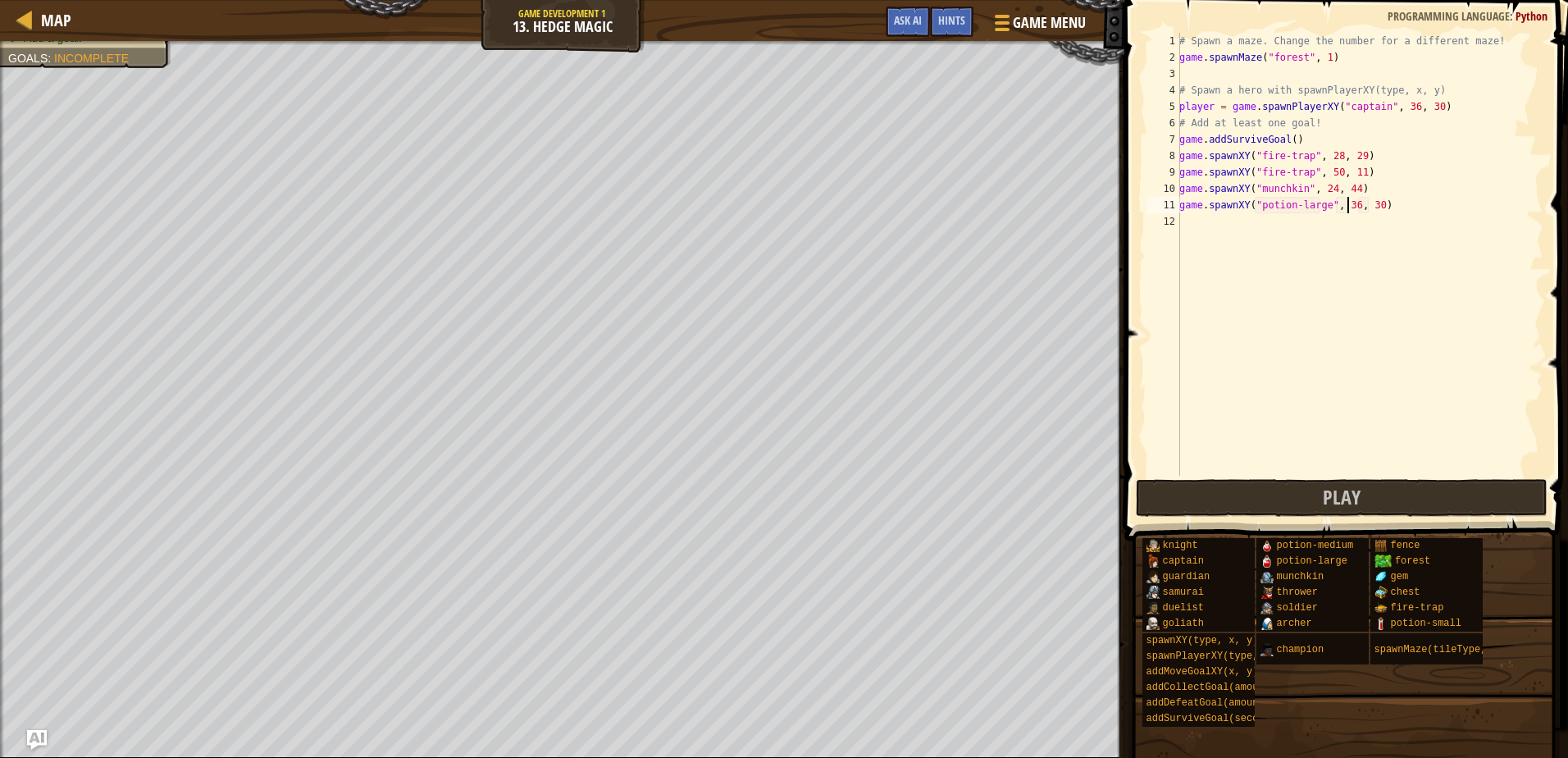
click at [1346, 204] on div "# Spawn a maze. Change the number for a different maze! game . spawnMaze ( "for…" at bounding box center [1360, 270] width 368 height 476
click at [1310, 498] on button "Play" at bounding box center [1341, 498] width 411 height 38
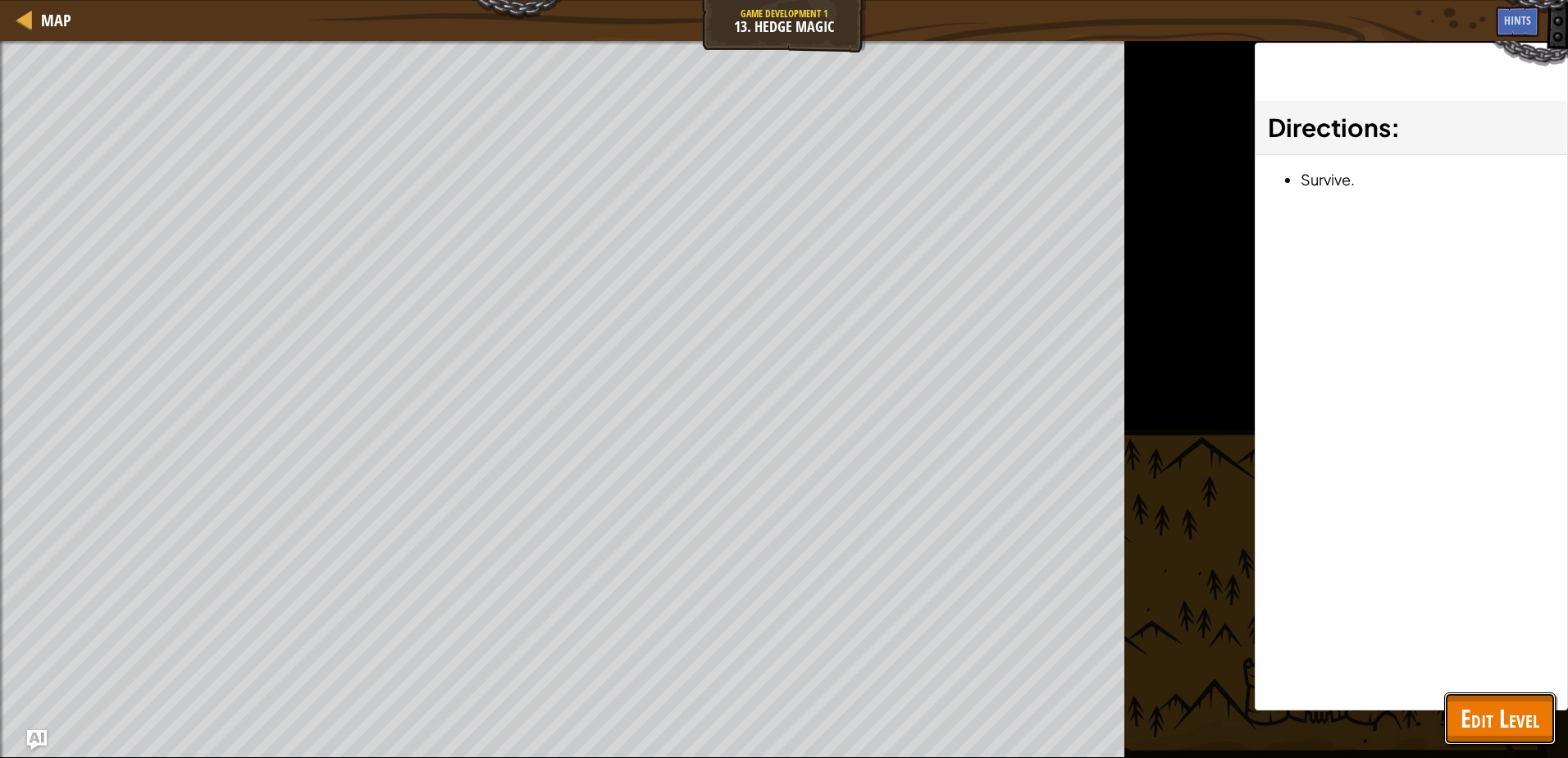
click at [1461, 699] on button "Edit Level" at bounding box center [1500, 718] width 111 height 52
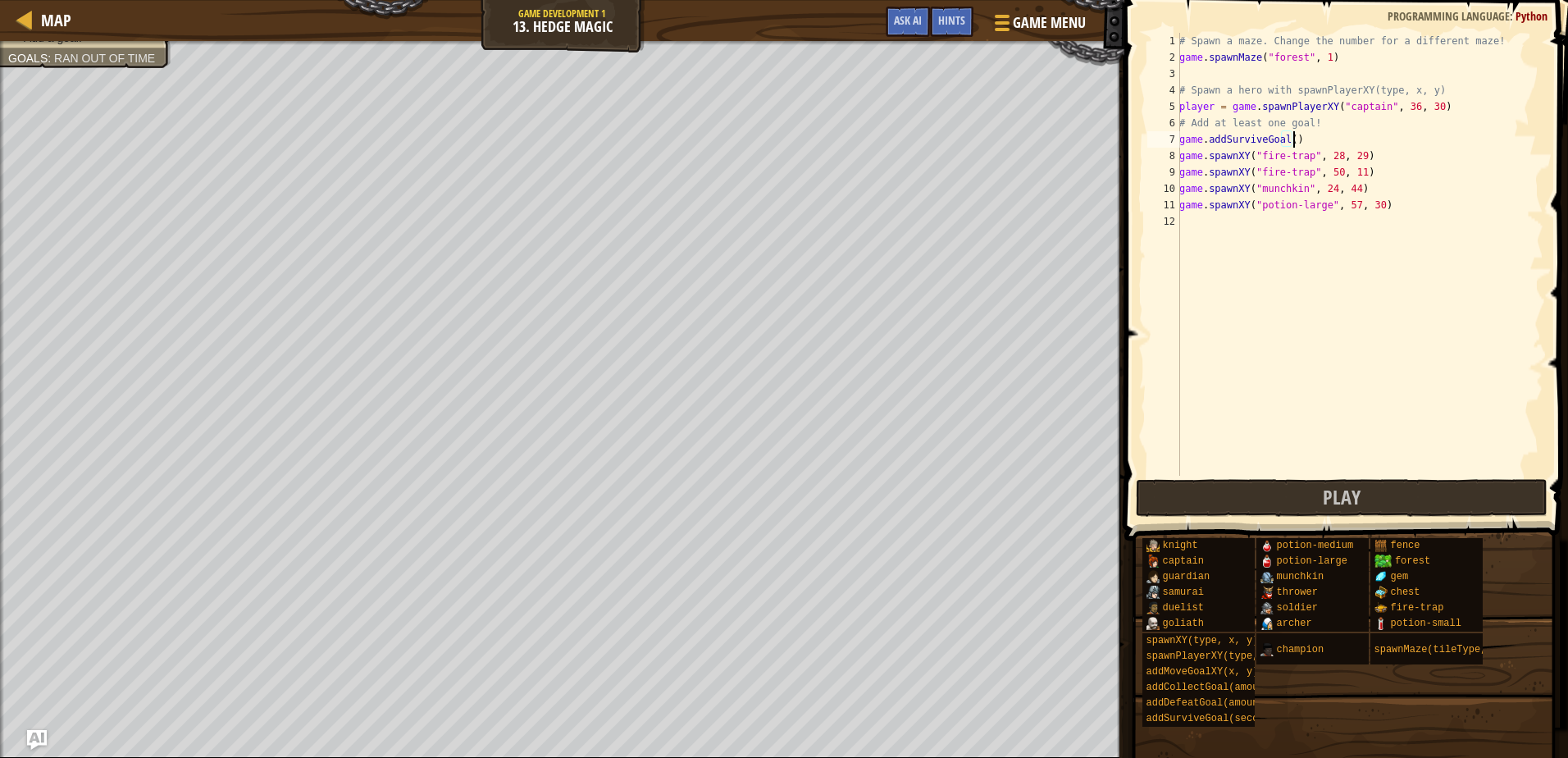
scroll to position [7, 9]
click at [1294, 141] on div "# Spawn a maze. Change the number for a different maze! game . spawnMaze ( "for…" at bounding box center [1360, 270] width 368 height 476
type textarea "g"
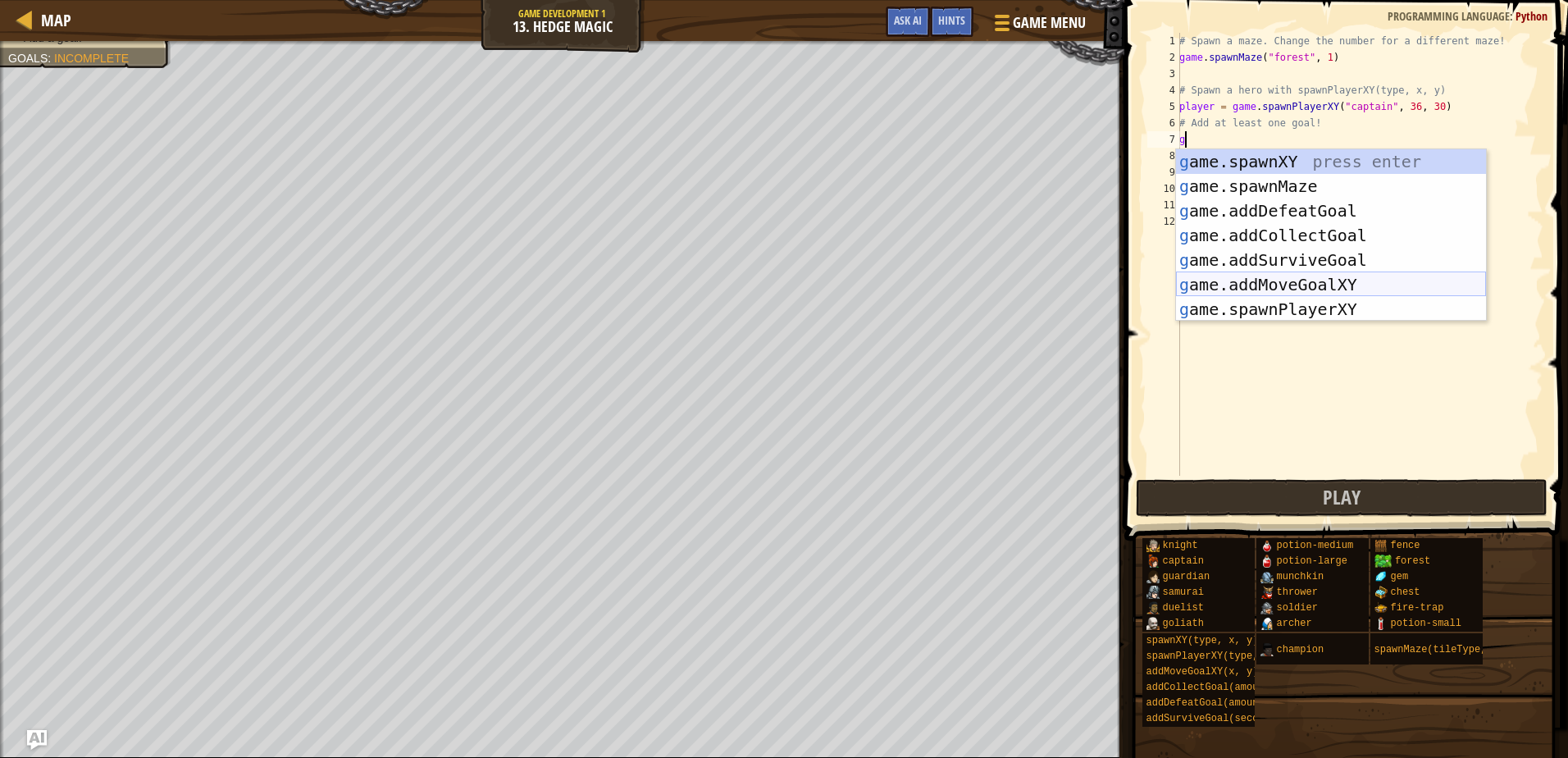
click at [1260, 287] on div "g ame.spawnXY press enter g ame.spawnMaze press enter g ame.addDefeatGoal press…" at bounding box center [1331, 259] width 310 height 222
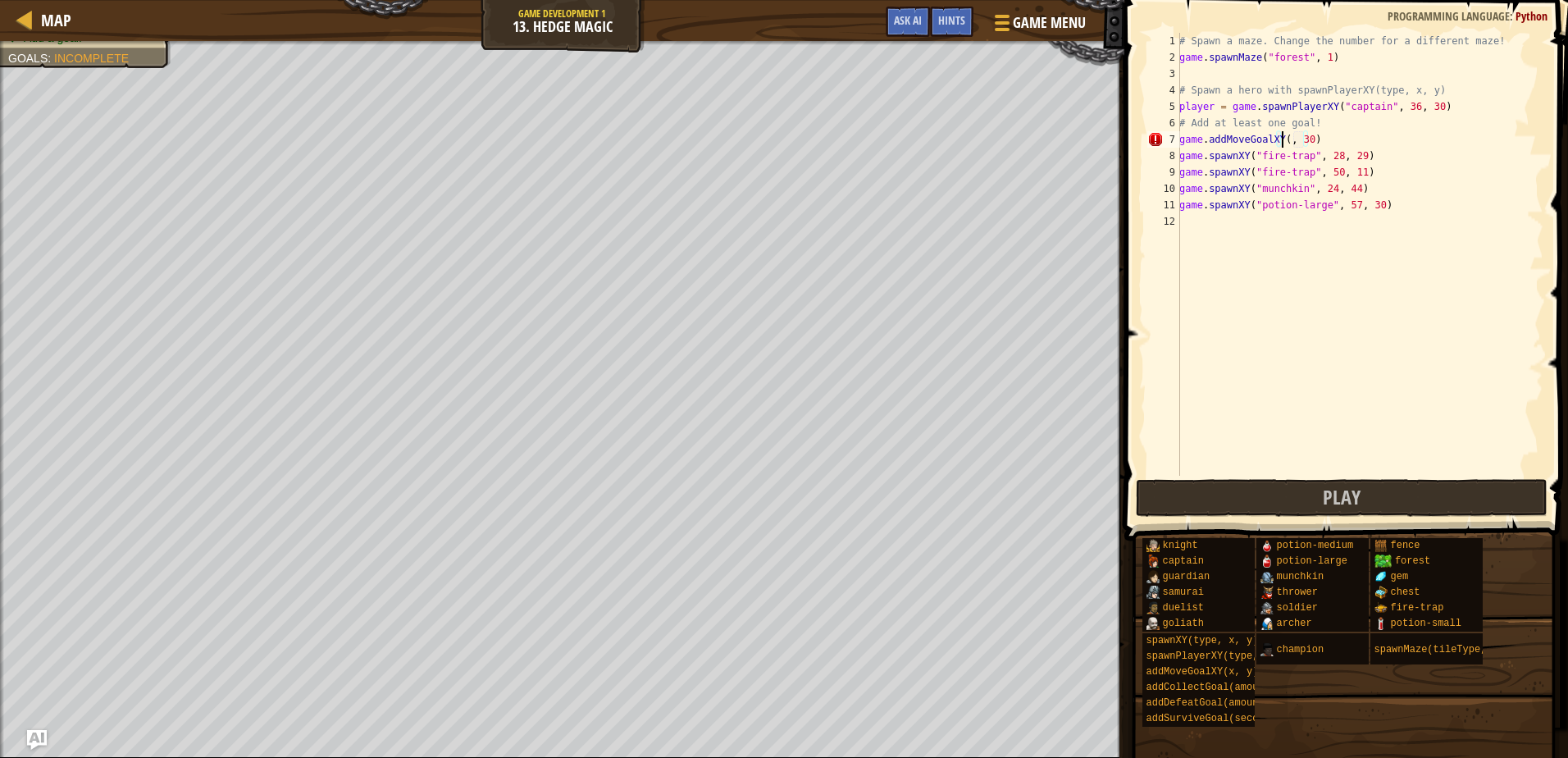
scroll to position [7, 10]
type textarea "game.addMoveGoalXY(50, 30)"
click at [1173, 486] on button "Play" at bounding box center [1341, 498] width 411 height 38
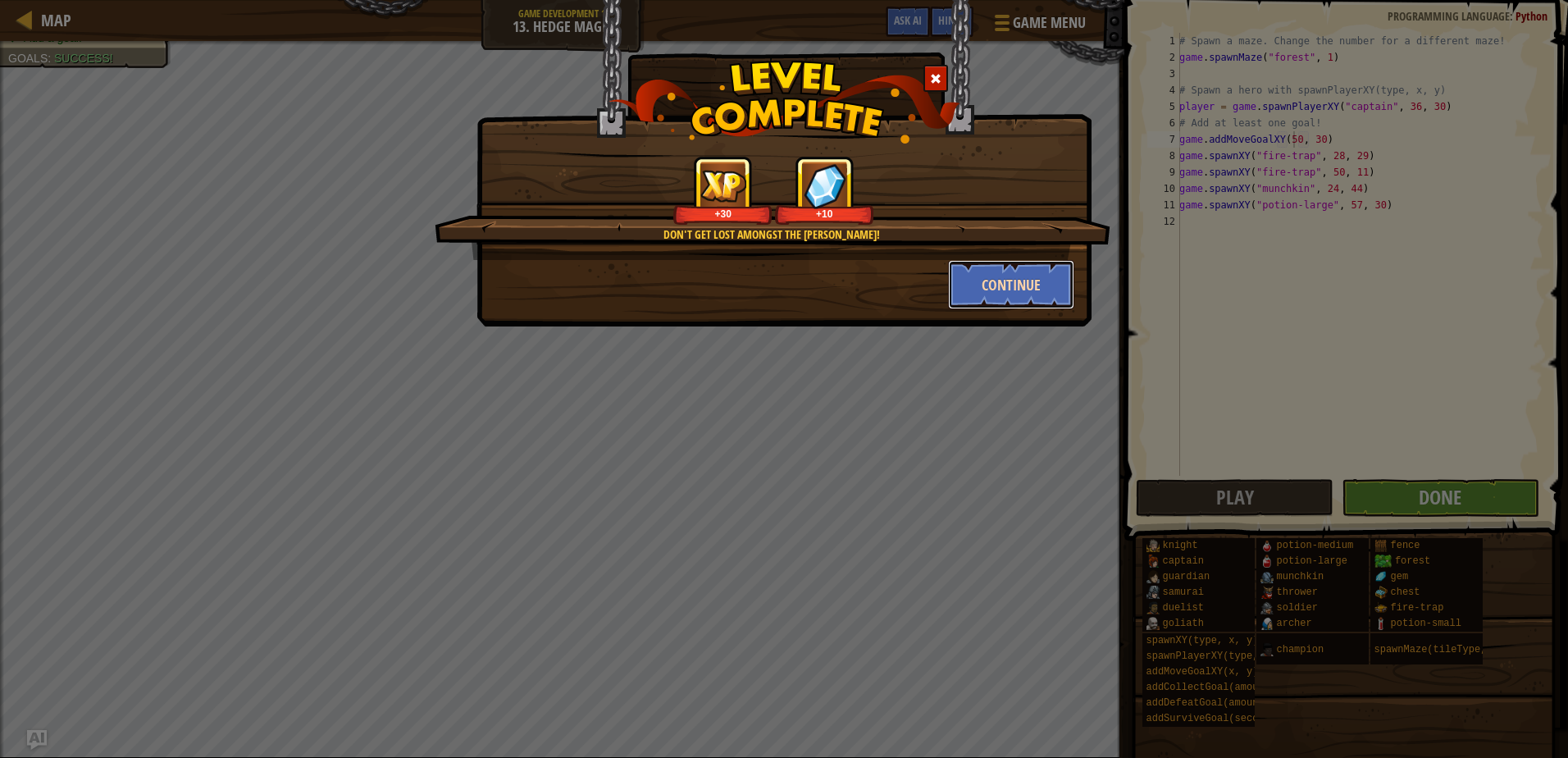
click at [1047, 285] on button "Continue" at bounding box center [1012, 285] width 127 height 50
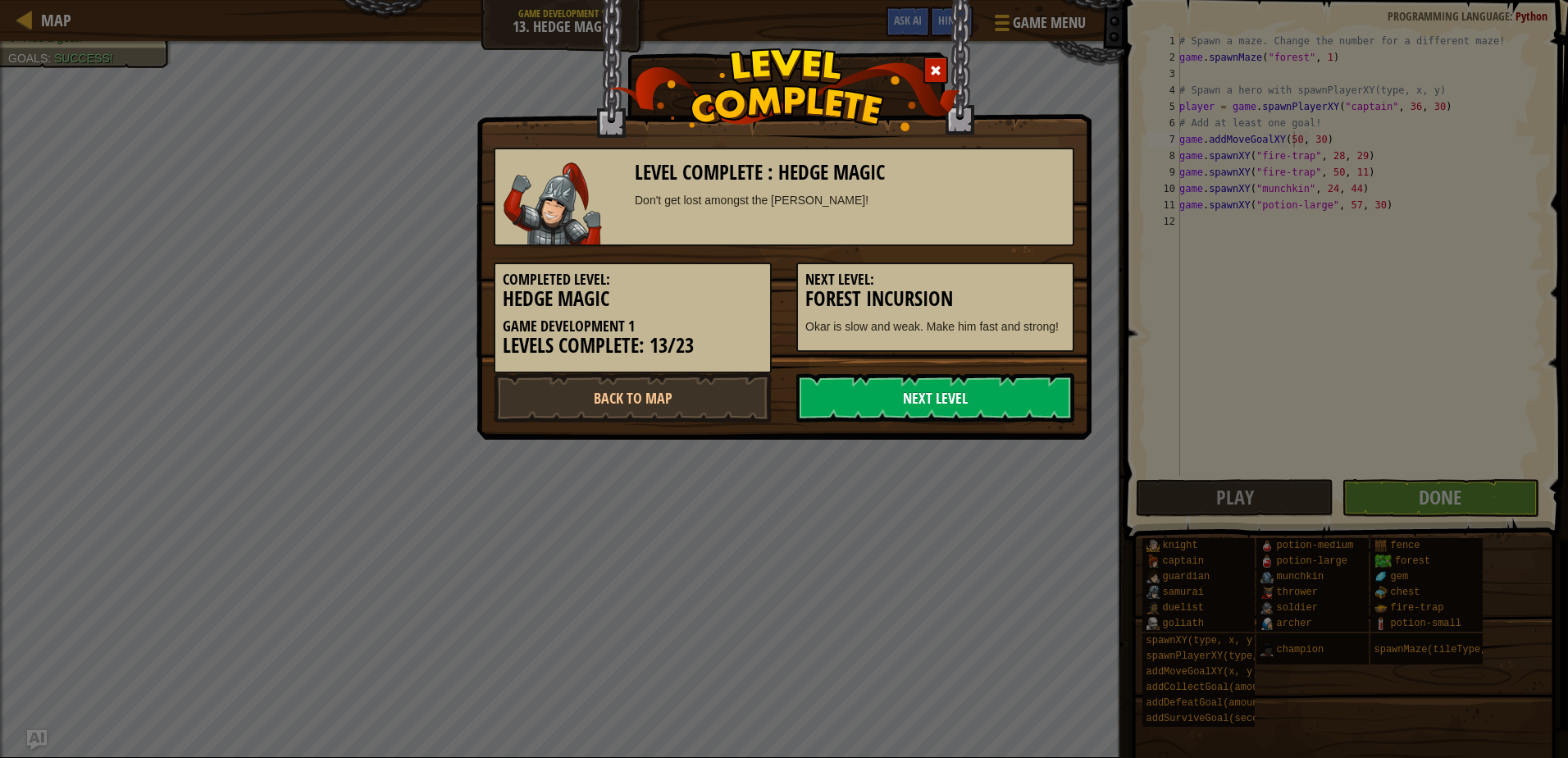
click at [940, 396] on link "Next Level" at bounding box center [935, 398] width 278 height 50
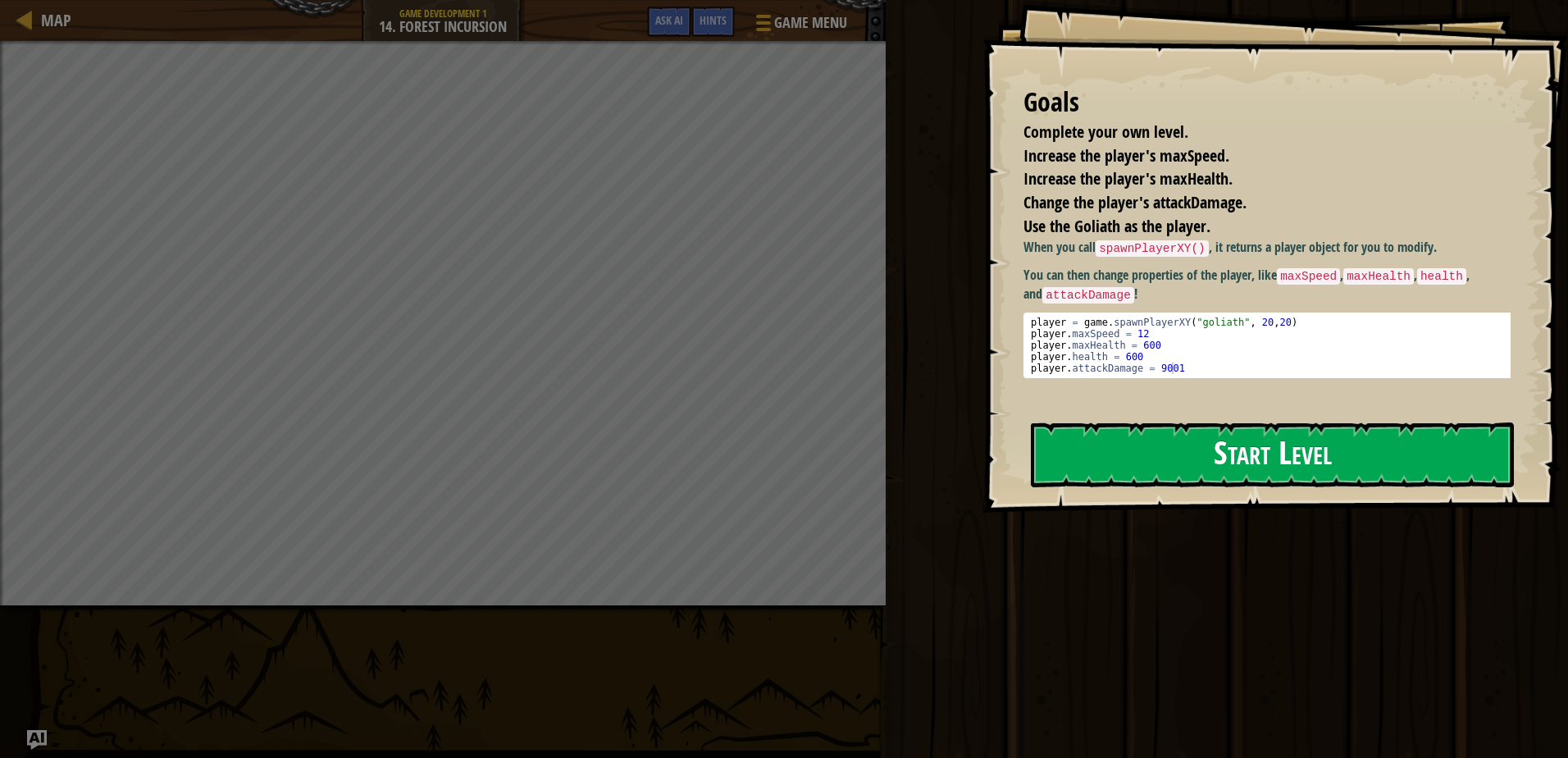
click at [1333, 469] on button "Start Level" at bounding box center [1272, 454] width 483 height 64
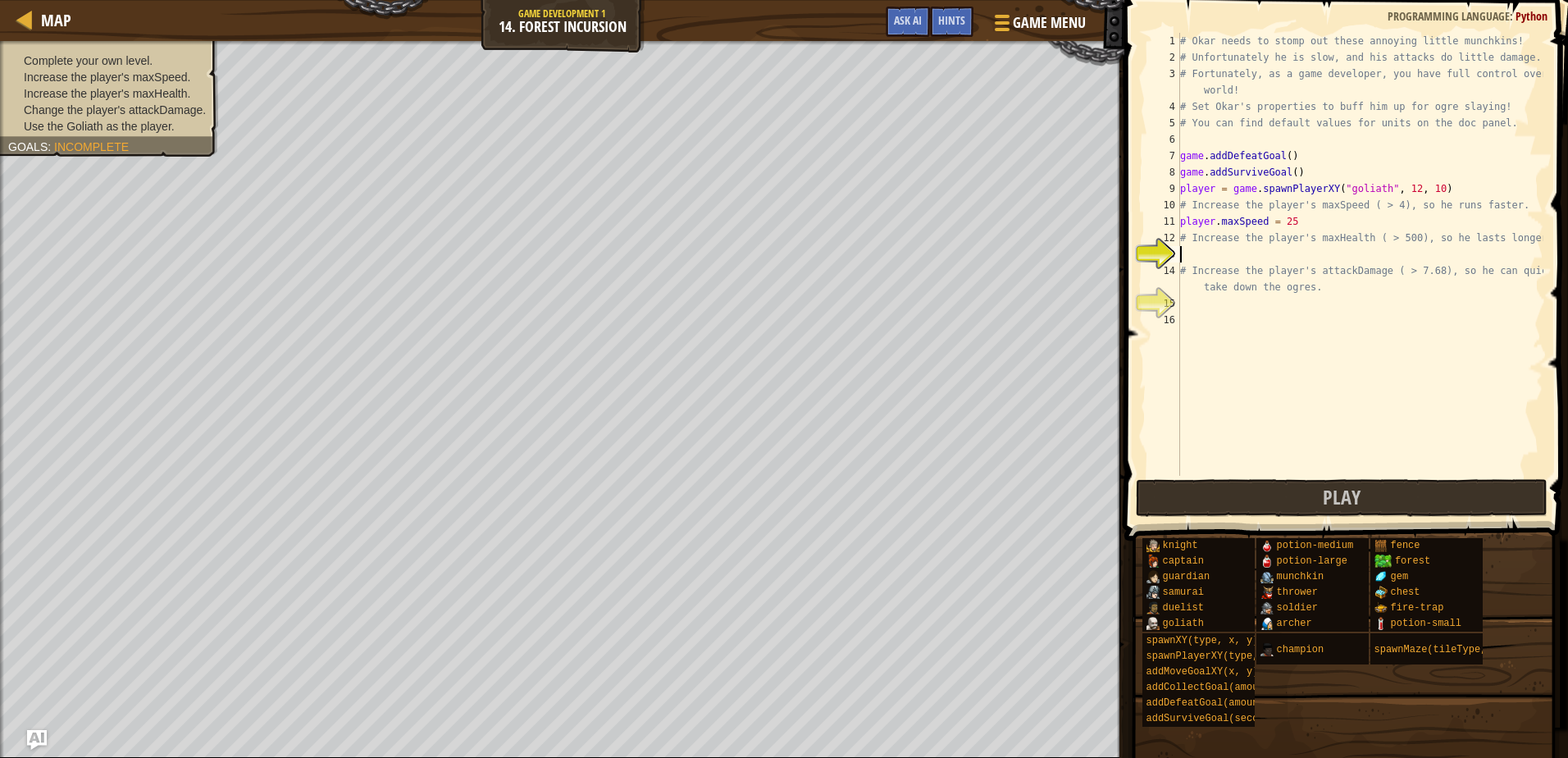
click at [1296, 230] on div "# Okar needs to stomp out these annoying little munchkins! # Unfortunately he i…" at bounding box center [1360, 270] width 367 height 476
click at [1286, 223] on div "# Okar needs to stomp out these annoying little munchkins! # Unfortunately he i…" at bounding box center [1360, 270] width 367 height 476
click at [1288, 216] on div "# Okar needs to stomp out these annoying little munchkins! # Unfortunately he i…" at bounding box center [1360, 270] width 367 height 476
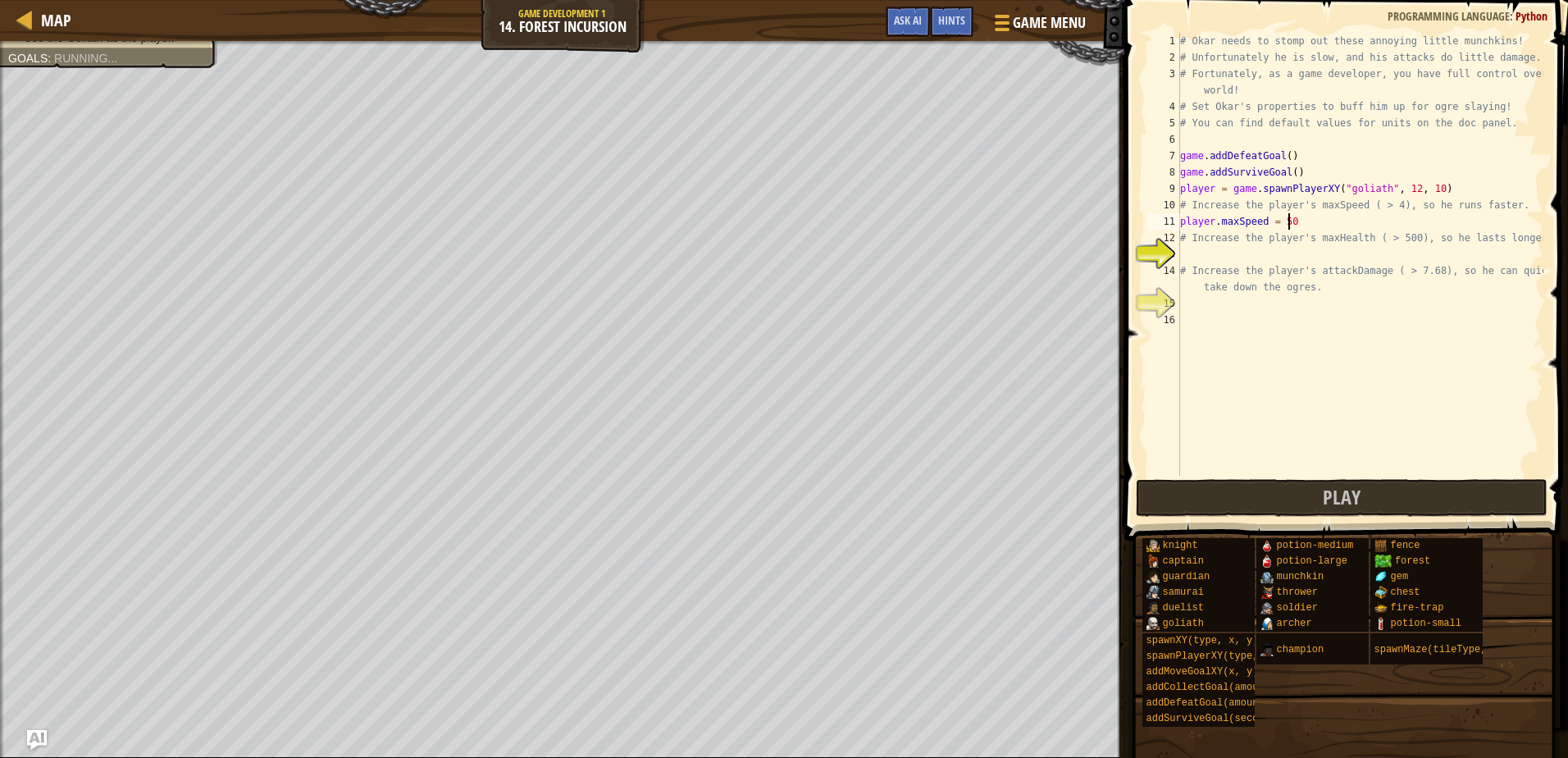
scroll to position [7, 8]
click at [1255, 270] on div "# Okar needs to stomp out these annoying little munchkins! # Unfortunately he i…" at bounding box center [1360, 270] width 367 height 476
type textarea "# Increase the player's attackDamage ( > 7.68), so he can quickly take down the…"
click at [1187, 249] on div "# Okar needs to stomp out these annoying little munchkins! # Unfortunately he i…" at bounding box center [1360, 270] width 367 height 476
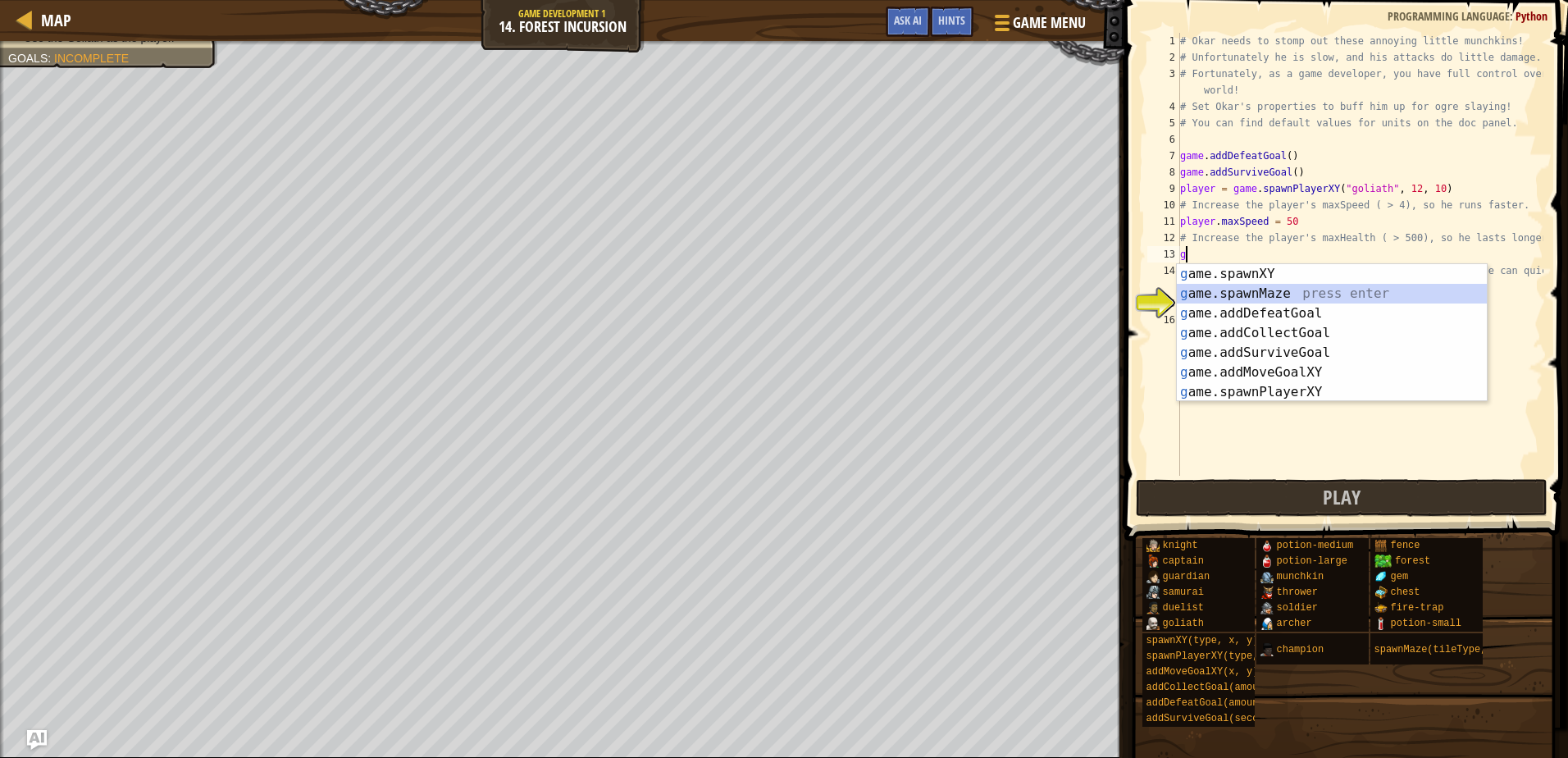
click at [1195, 292] on div "g ame.spawnXY press enter g ame.spawnMaze press enter g ame.addDefeatGoal press…" at bounding box center [1332, 352] width 310 height 178
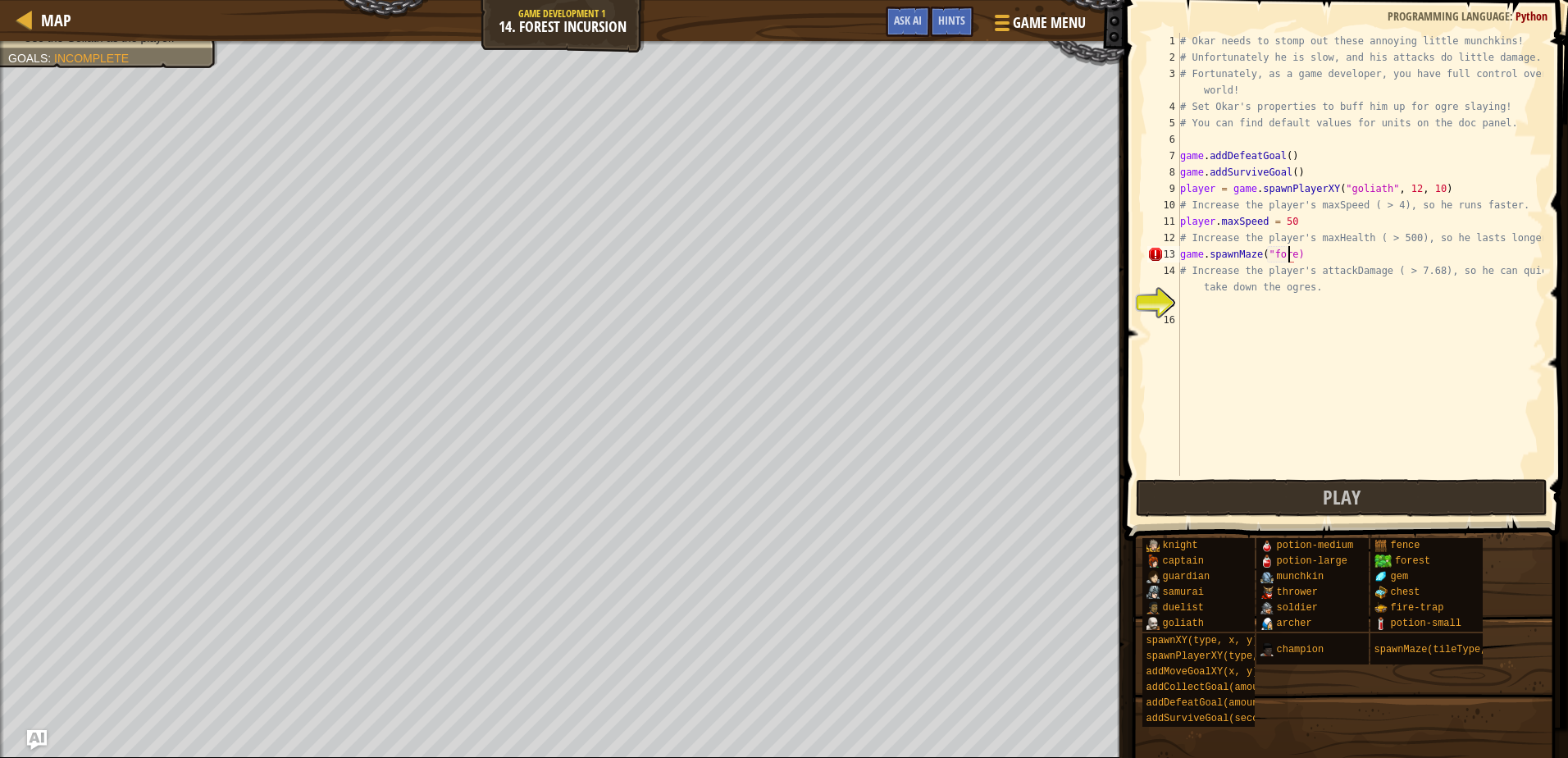
click at [1300, 252] on div "# Okar needs to stomp out these annoying little munchkins! # Unfortunately he i…" at bounding box center [1360, 270] width 367 height 476
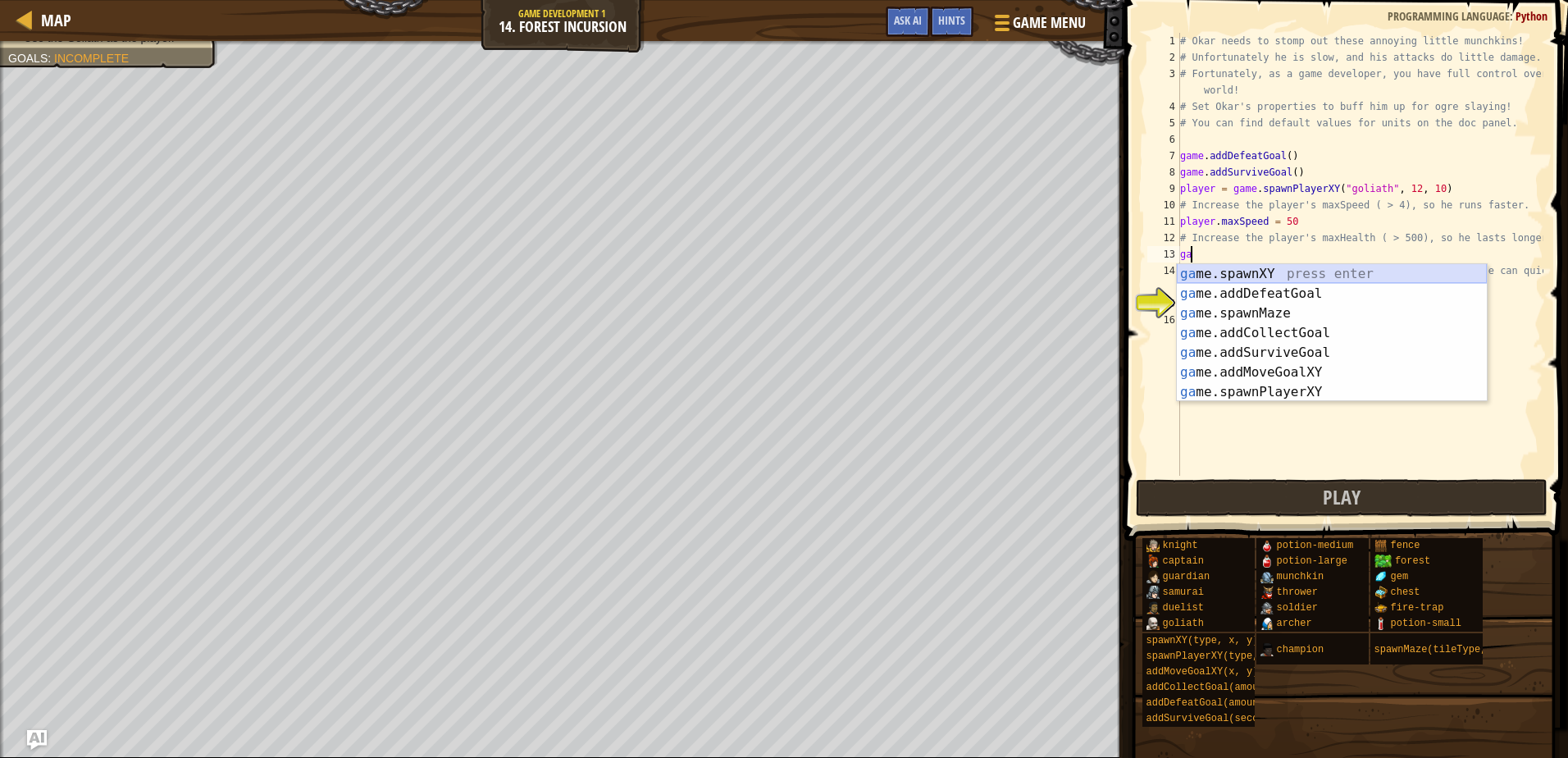
click at [1265, 271] on div "ga me.spawnXY press enter ga me.addDefeatGoal press enter ga me.spawnMaze press…" at bounding box center [1332, 352] width 310 height 178
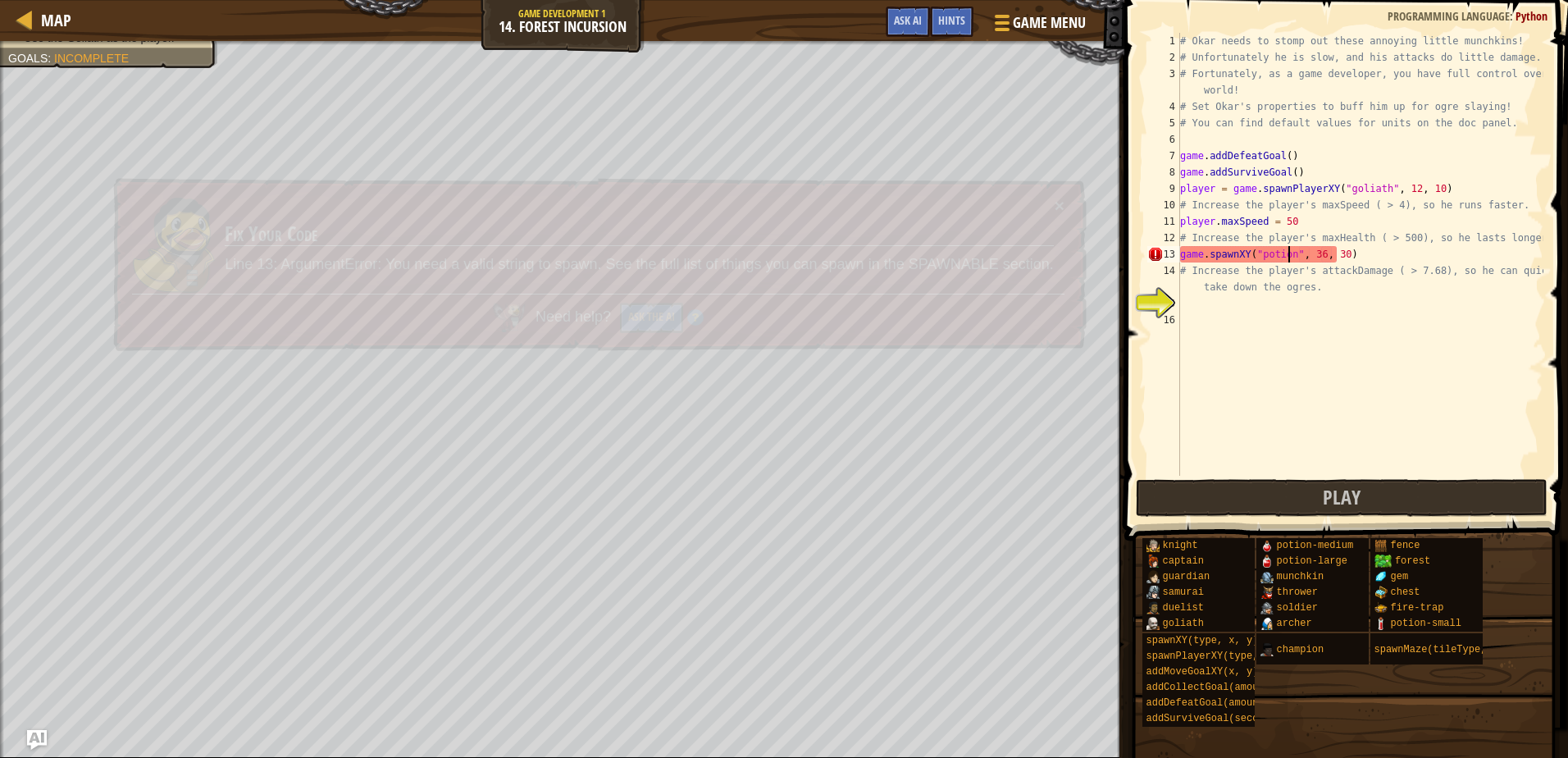
scroll to position [7, 10]
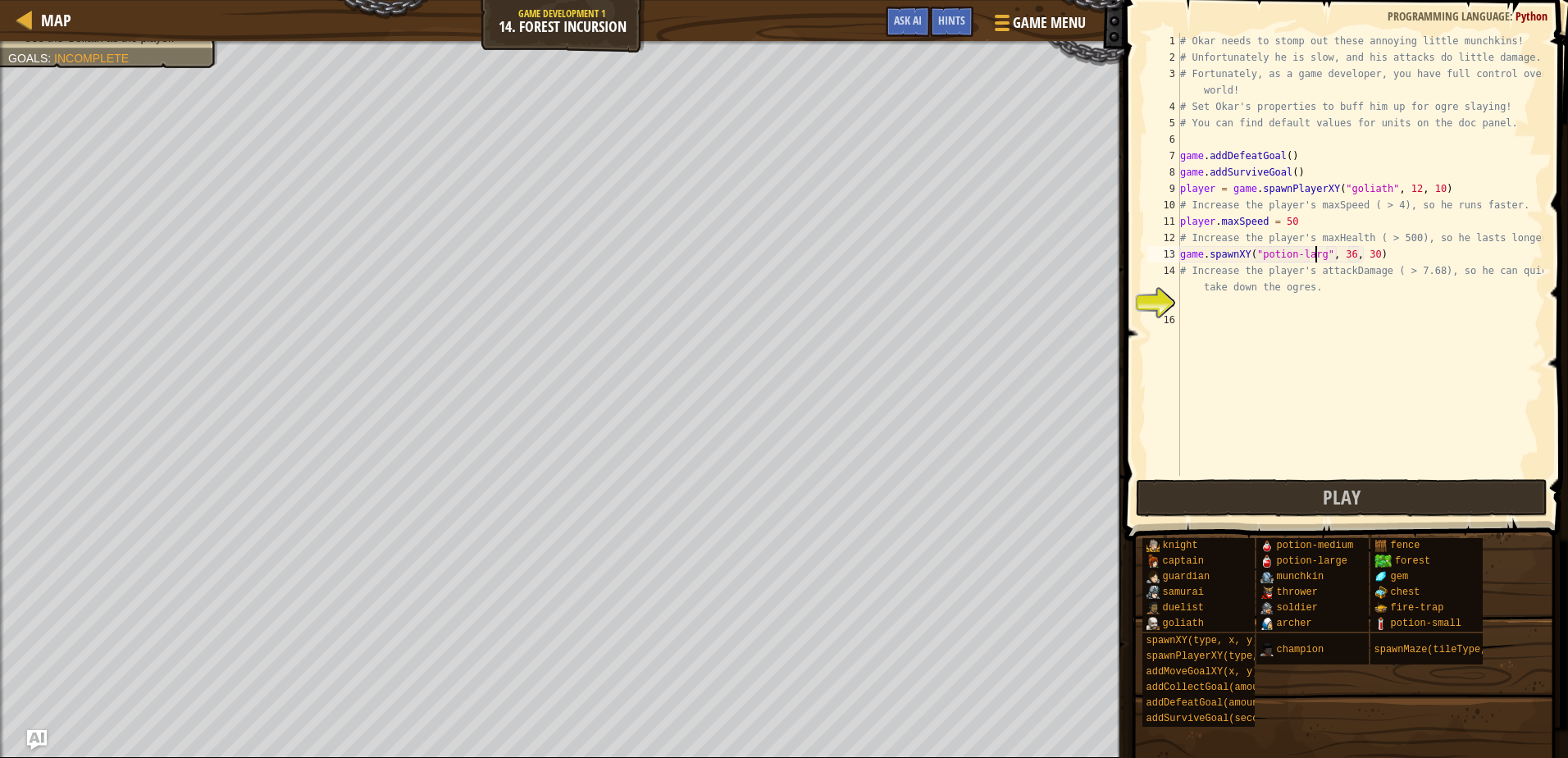
type textarea "game.spawnXY("potion-large", 36, 30)"
click at [1230, 307] on div "# Okar needs to stomp out these annoying little munchkins! # Unfortunately he i…" at bounding box center [1360, 270] width 367 height 476
type textarea "g"
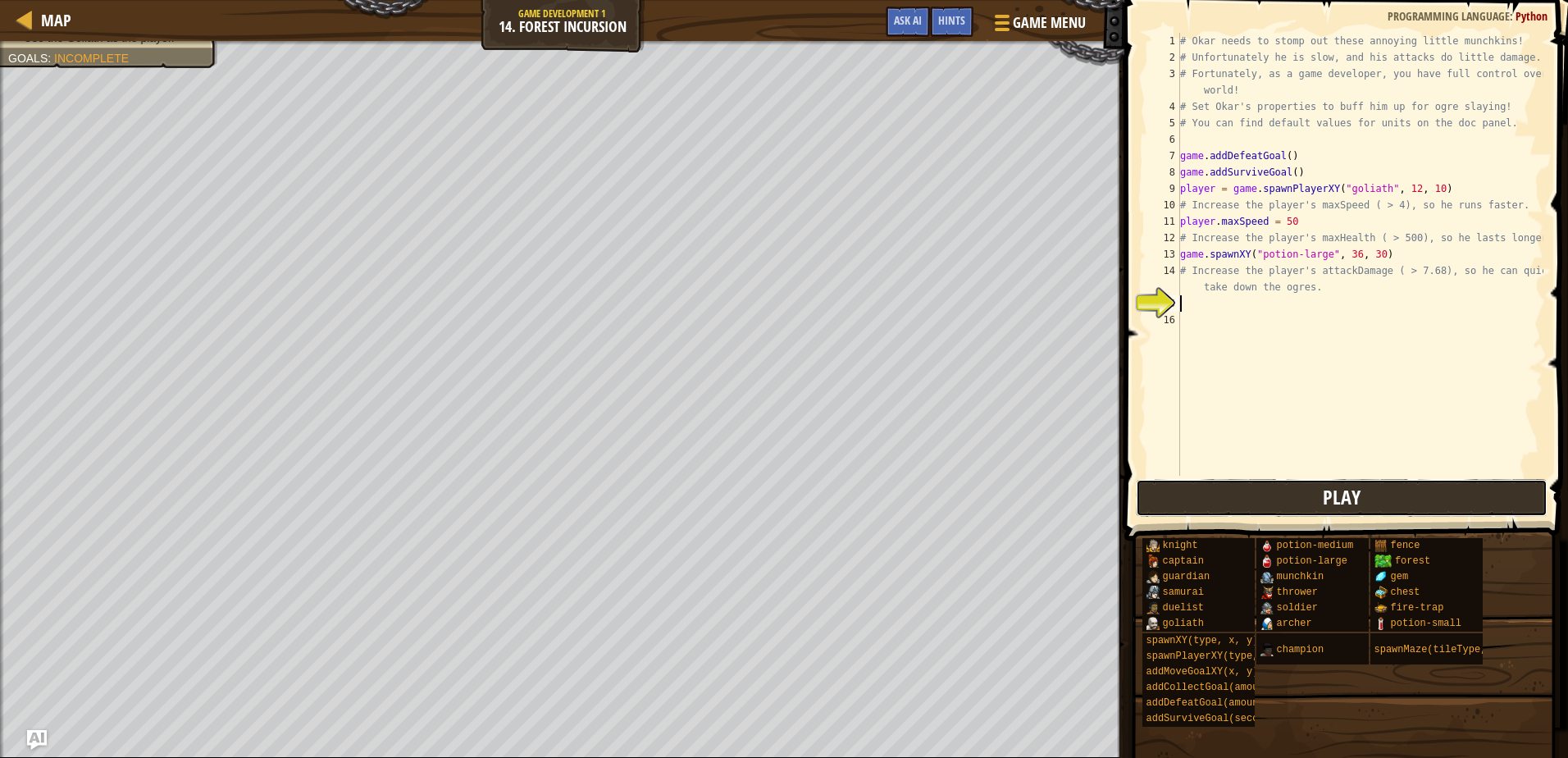
click at [1273, 493] on button "Play" at bounding box center [1341, 498] width 411 height 38
type textarea "# Increase the player's attackDamage ( > 7.68), so he can quickly take down the…"
click at [1192, 292] on div "# Okar needs to stomp out these annoying little munchkins! # Unfortunately he i…" at bounding box center [1360, 270] width 367 height 476
click at [1197, 308] on div "# Okar needs to stomp out these annoying little munchkins! # Unfortunately he i…" at bounding box center [1360, 270] width 367 height 476
type textarea "i"
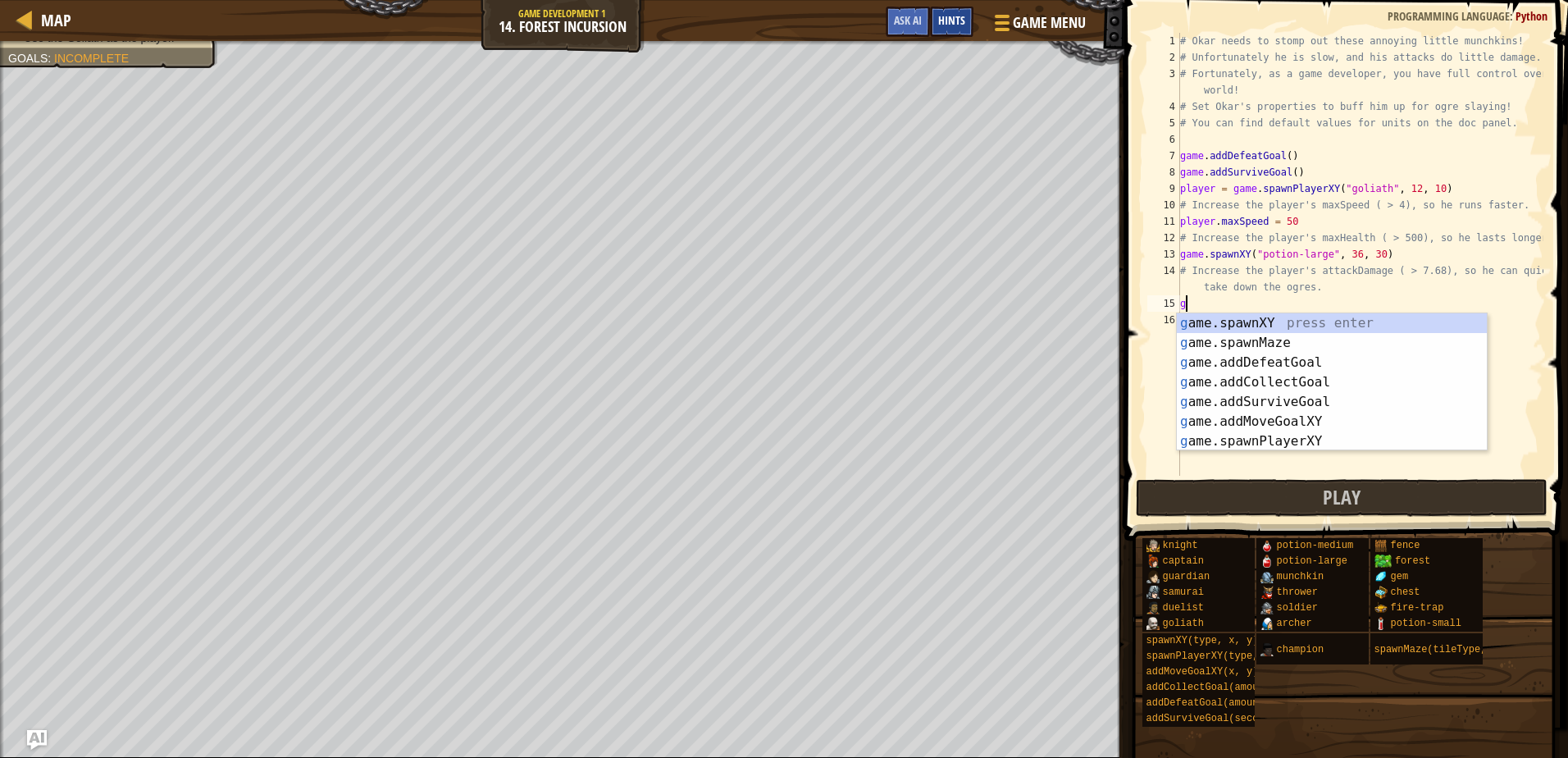
type textarea "g"
click at [938, 23] on div "Hints" at bounding box center [951, 21] width 43 height 30
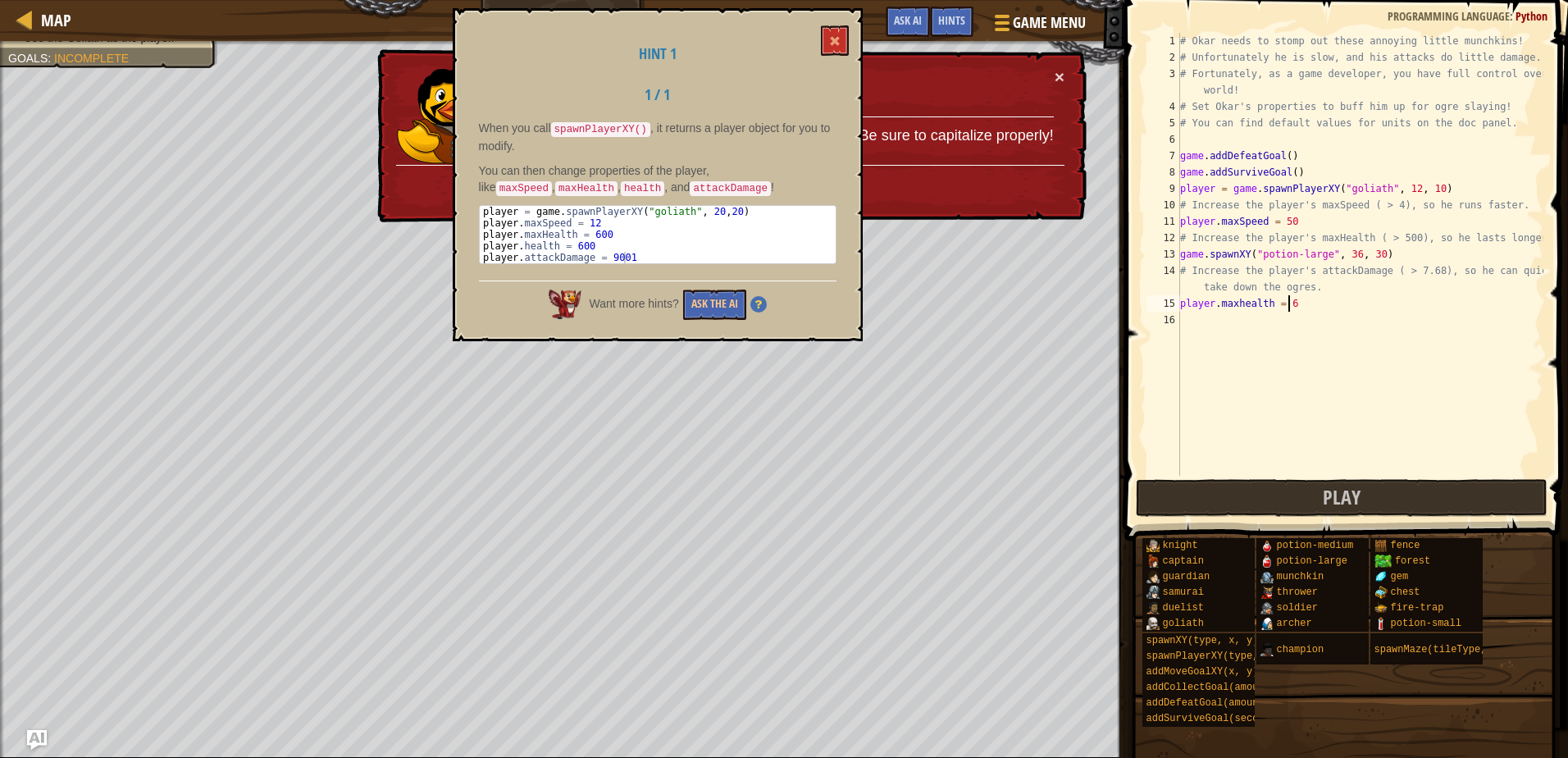
scroll to position [7, 9]
type textarea "player.maxhealth = 600"
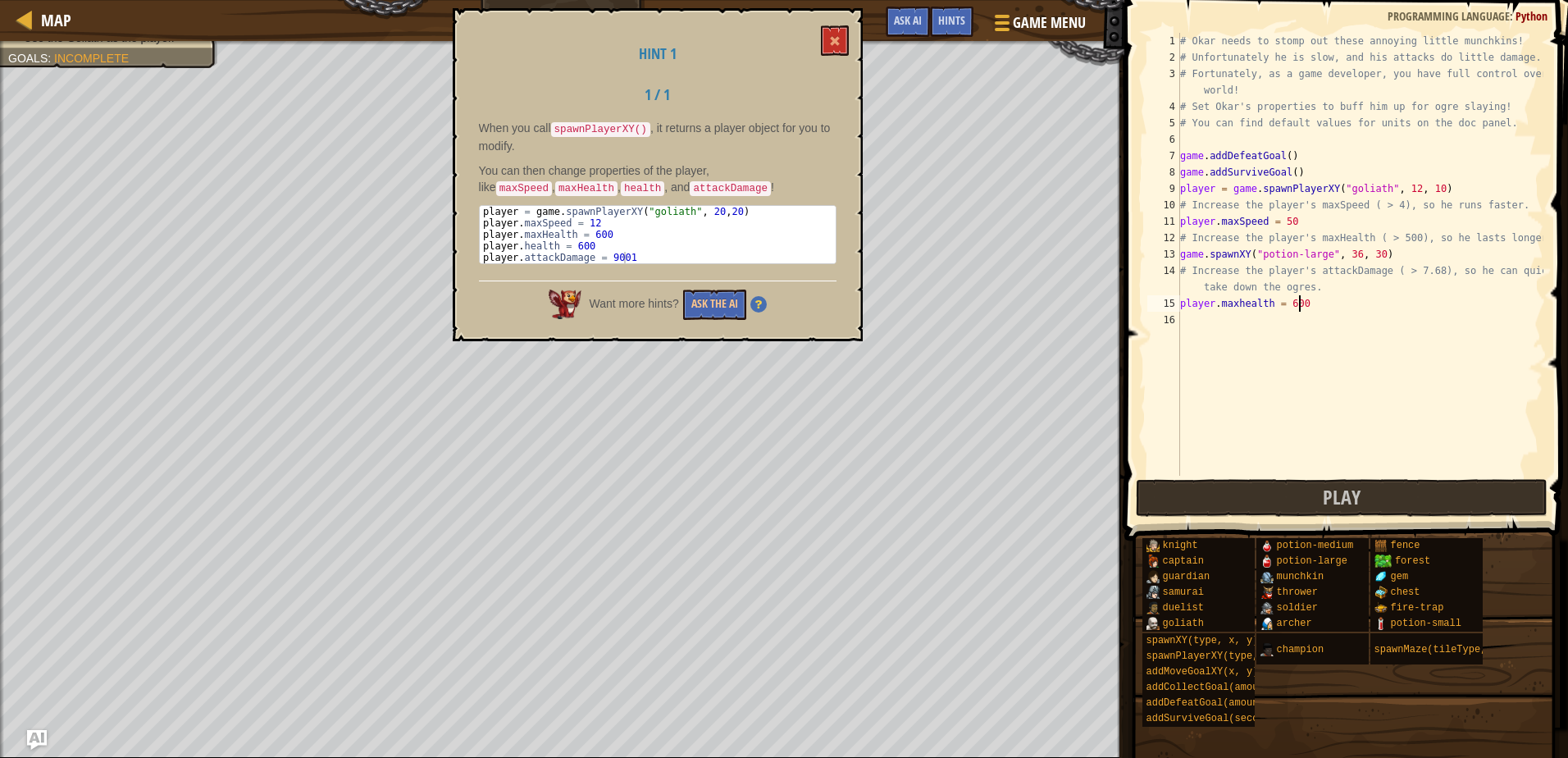
click at [1188, 344] on div "# Okar needs to stomp out these annoying little munchkins! # Unfortunately he i…" at bounding box center [1360, 270] width 367 height 476
click at [1264, 501] on button "Play" at bounding box center [1341, 498] width 411 height 38
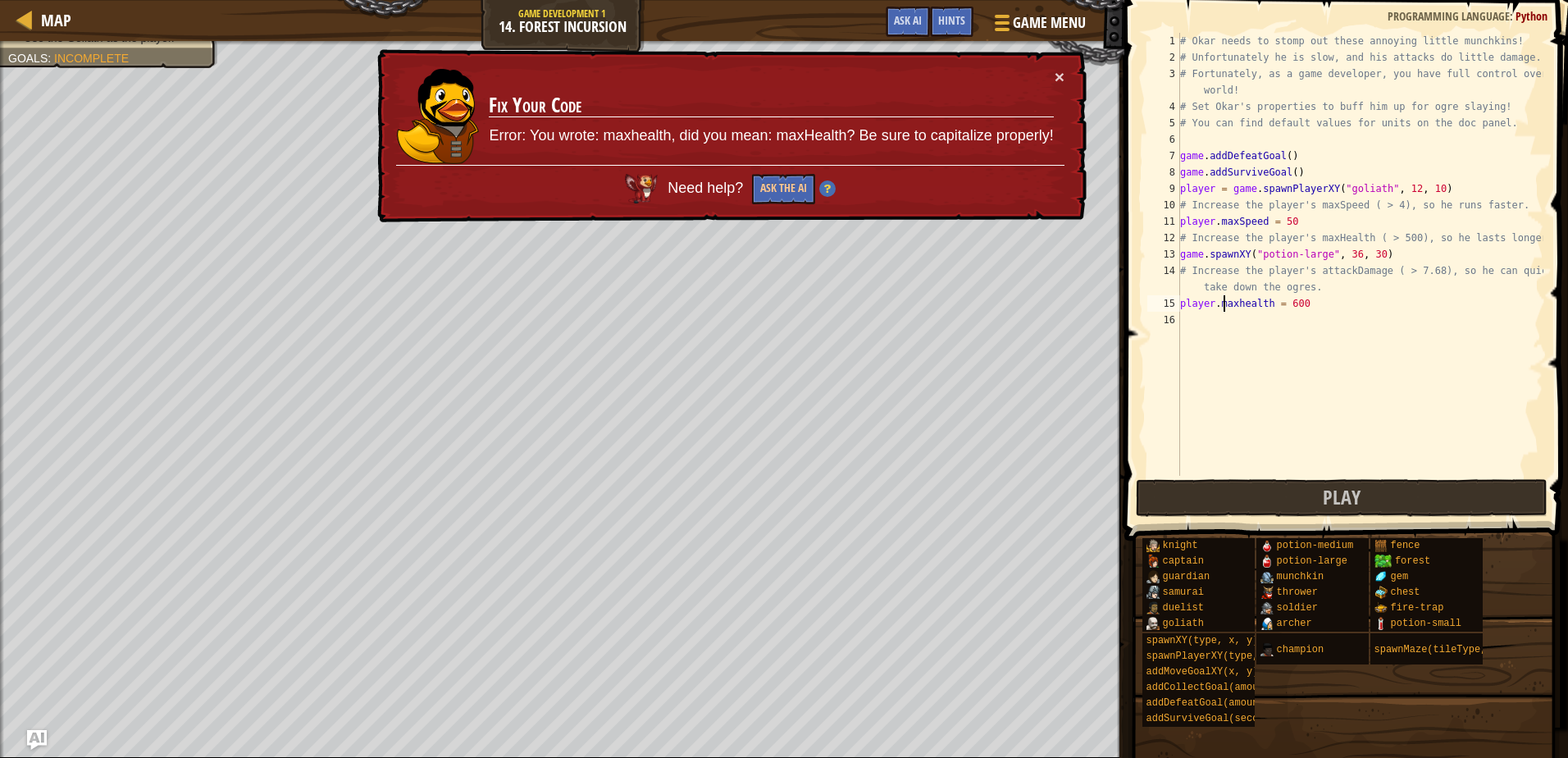
click at [1226, 309] on div "# Okar needs to stomp out these annoying little munchkins! # Unfortunately he i…" at bounding box center [1360, 270] width 367 height 476
click at [1240, 307] on div "# Okar needs to stomp out these annoying little munchkins! # Unfortunately he i…" at bounding box center [1360, 270] width 367 height 476
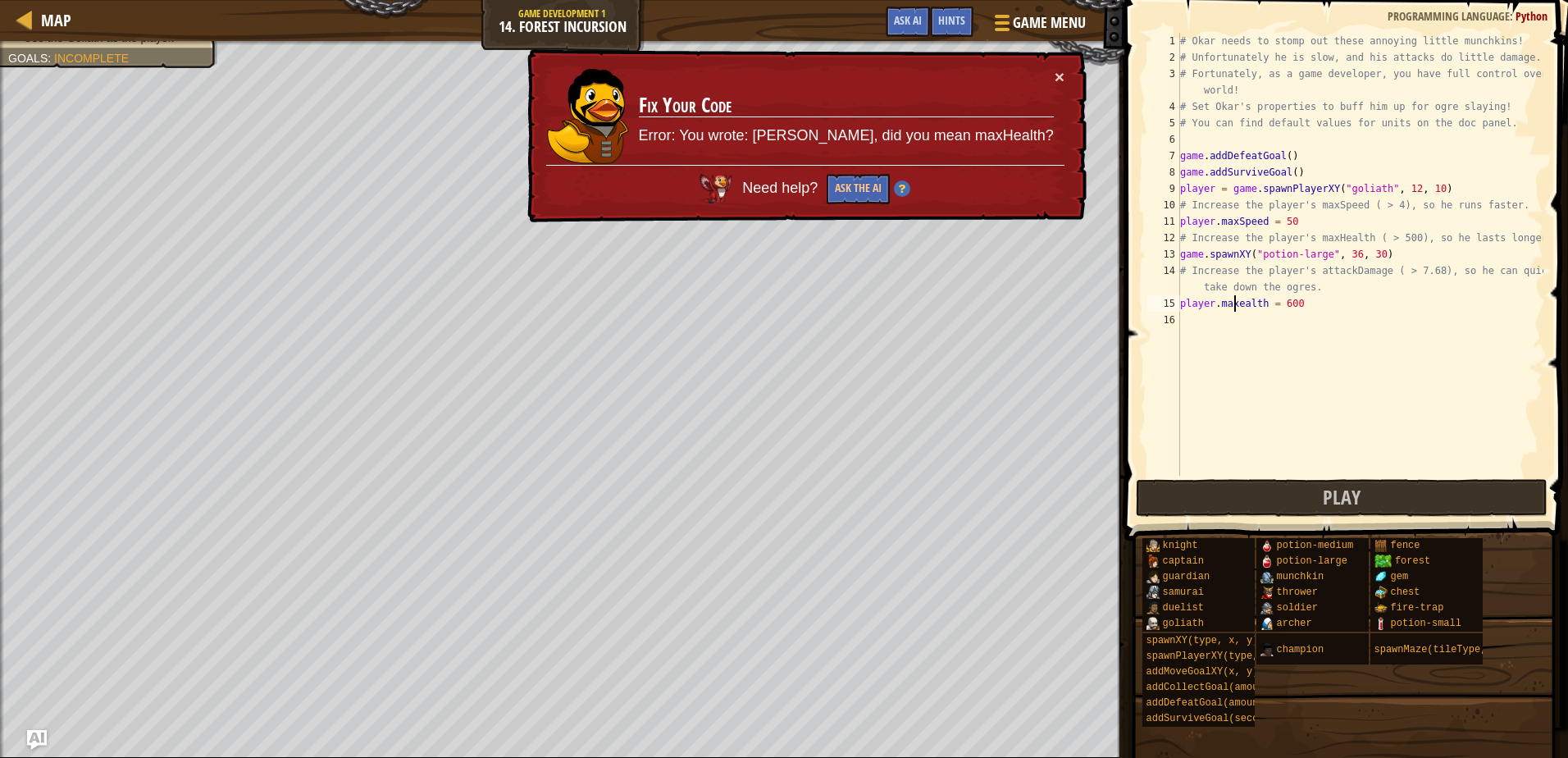
scroll to position [7, 6]
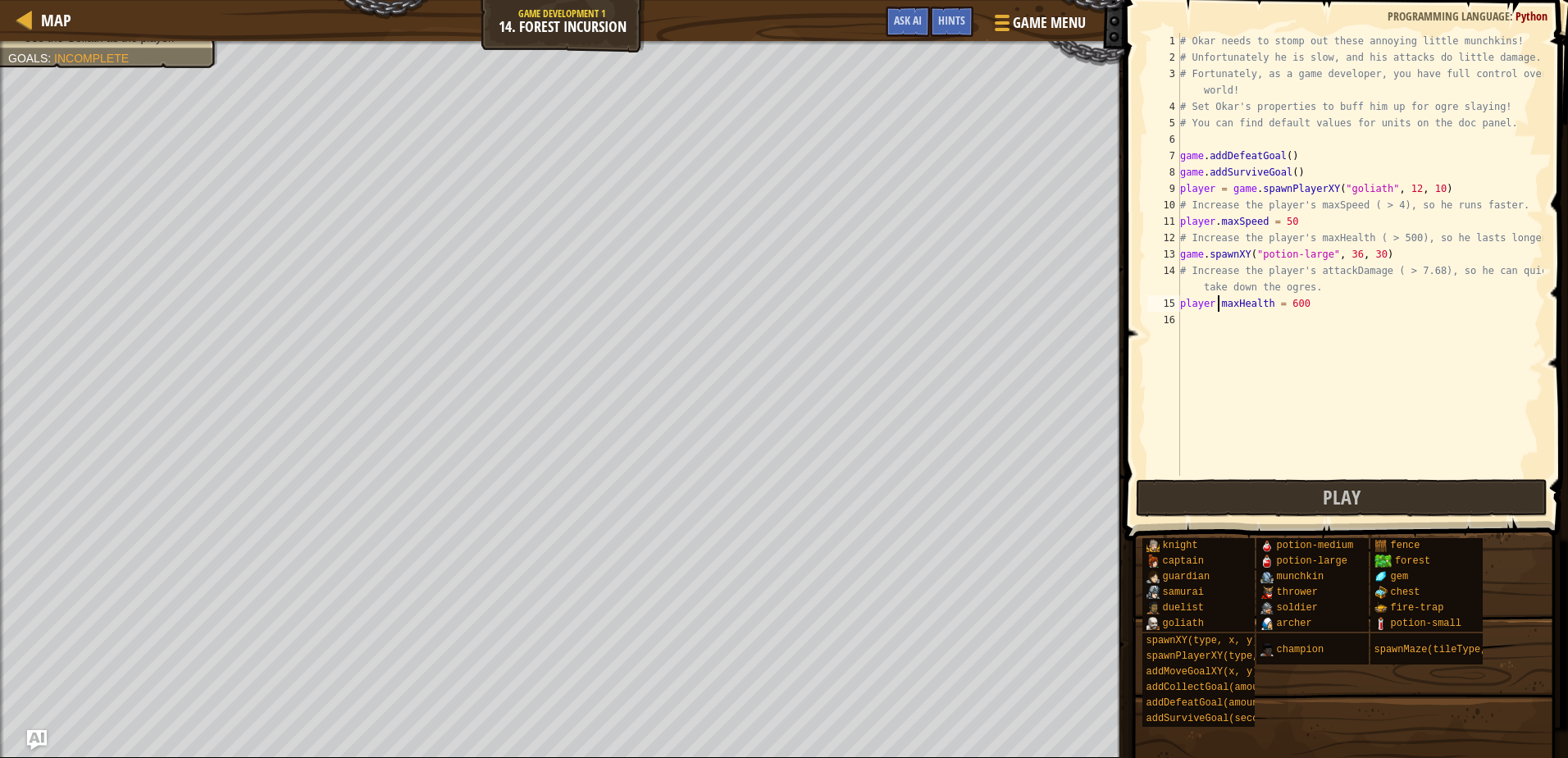
click at [1220, 307] on div "# Okar needs to stomp out these annoying little munchkins! # Unfortunately he i…" at bounding box center [1360, 270] width 367 height 476
click at [1226, 302] on div "# Okar needs to stomp out these annoying little munchkins! # Unfortunately he i…" at bounding box center [1360, 270] width 367 height 476
type textarea "player.maxHealth = 600"
click at [1269, 496] on button "Play" at bounding box center [1341, 498] width 411 height 38
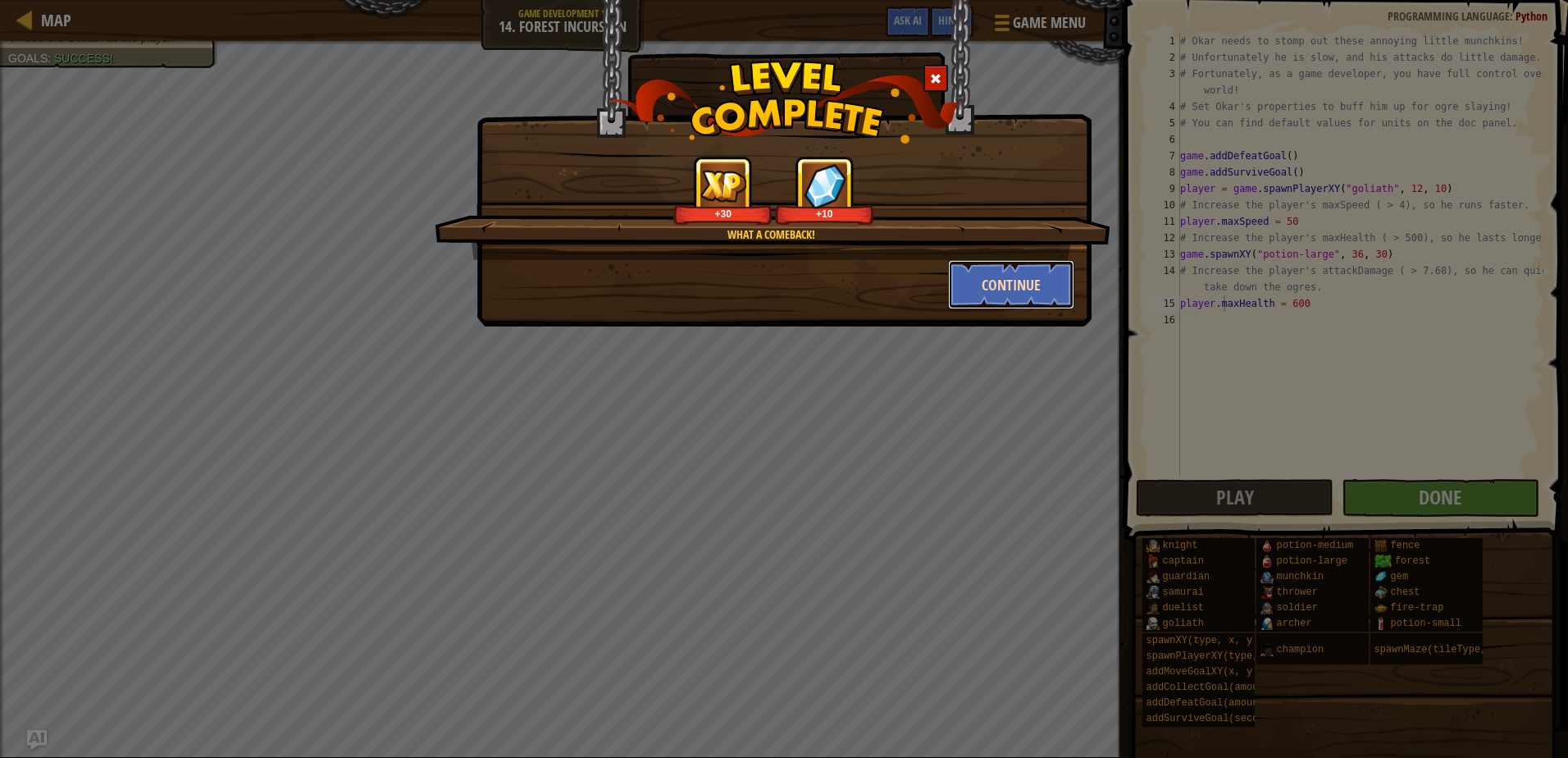
click at [1014, 282] on button "Continue" at bounding box center [1012, 285] width 127 height 50
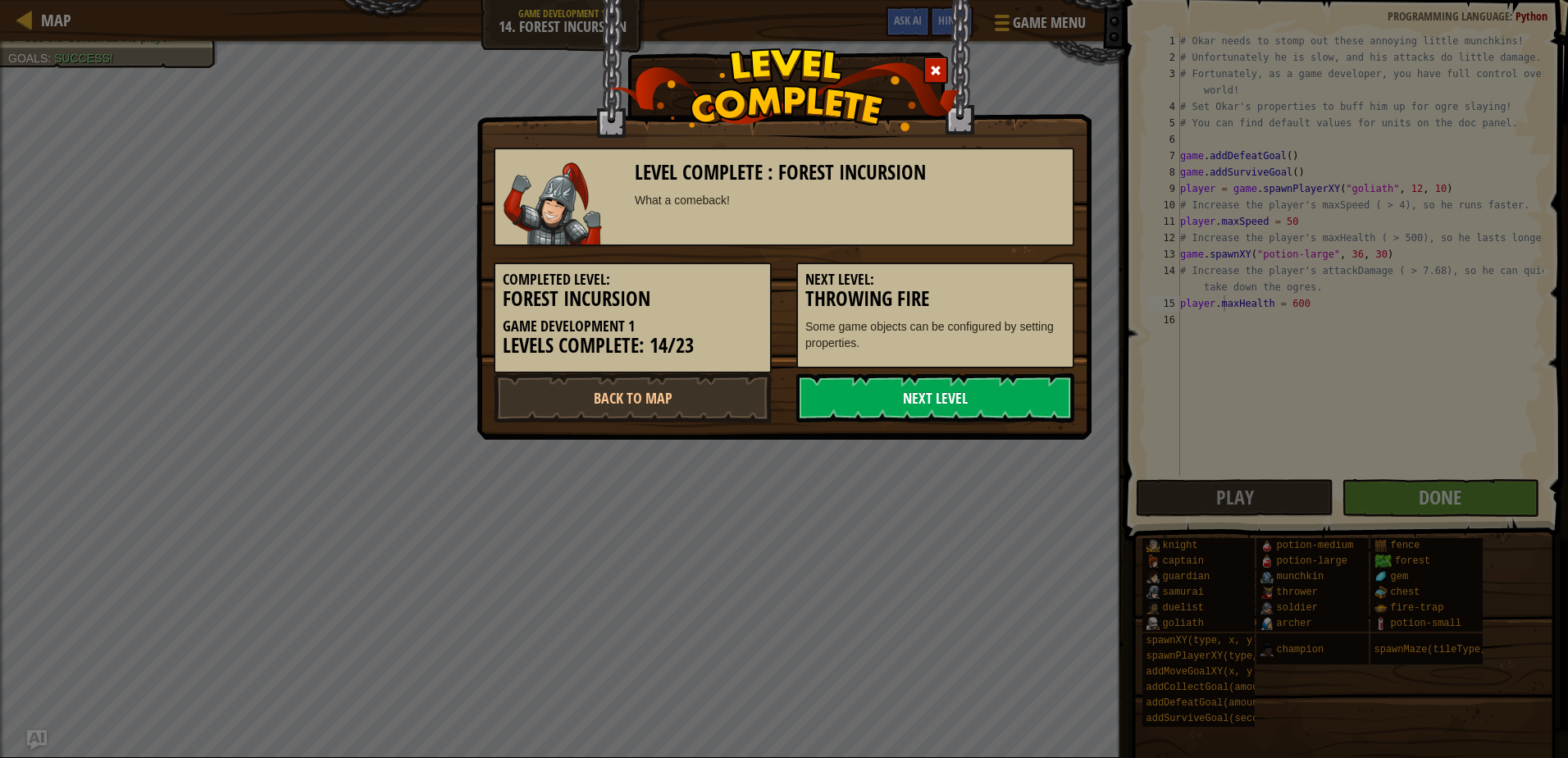
click at [899, 388] on link "Next Level" at bounding box center [935, 398] width 278 height 50
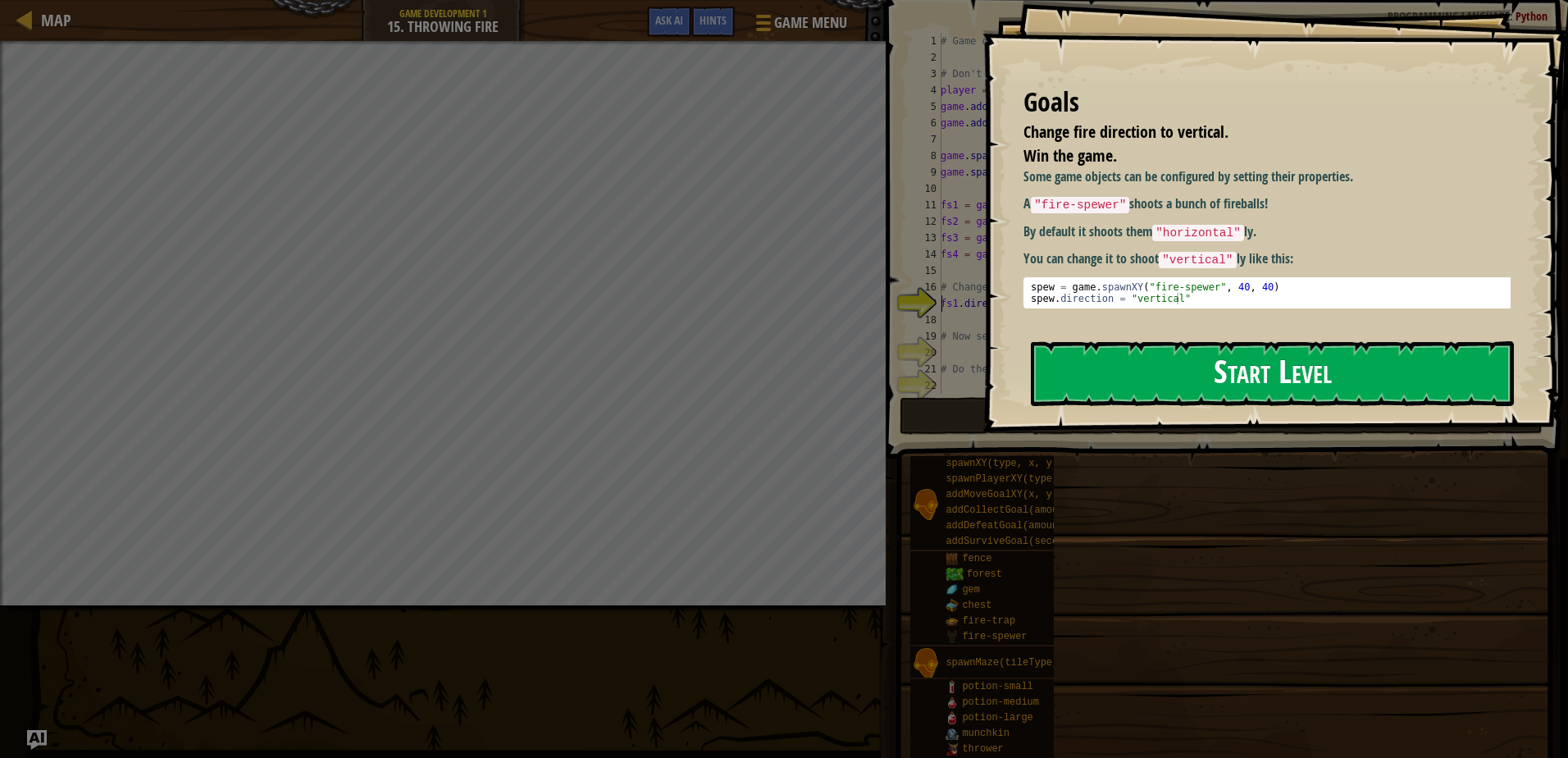
drag, startPoint x: 1330, startPoint y: 390, endPoint x: 1333, endPoint y: 374, distance: 16.3
click at [1330, 384] on button "Start Level" at bounding box center [1272, 373] width 483 height 64
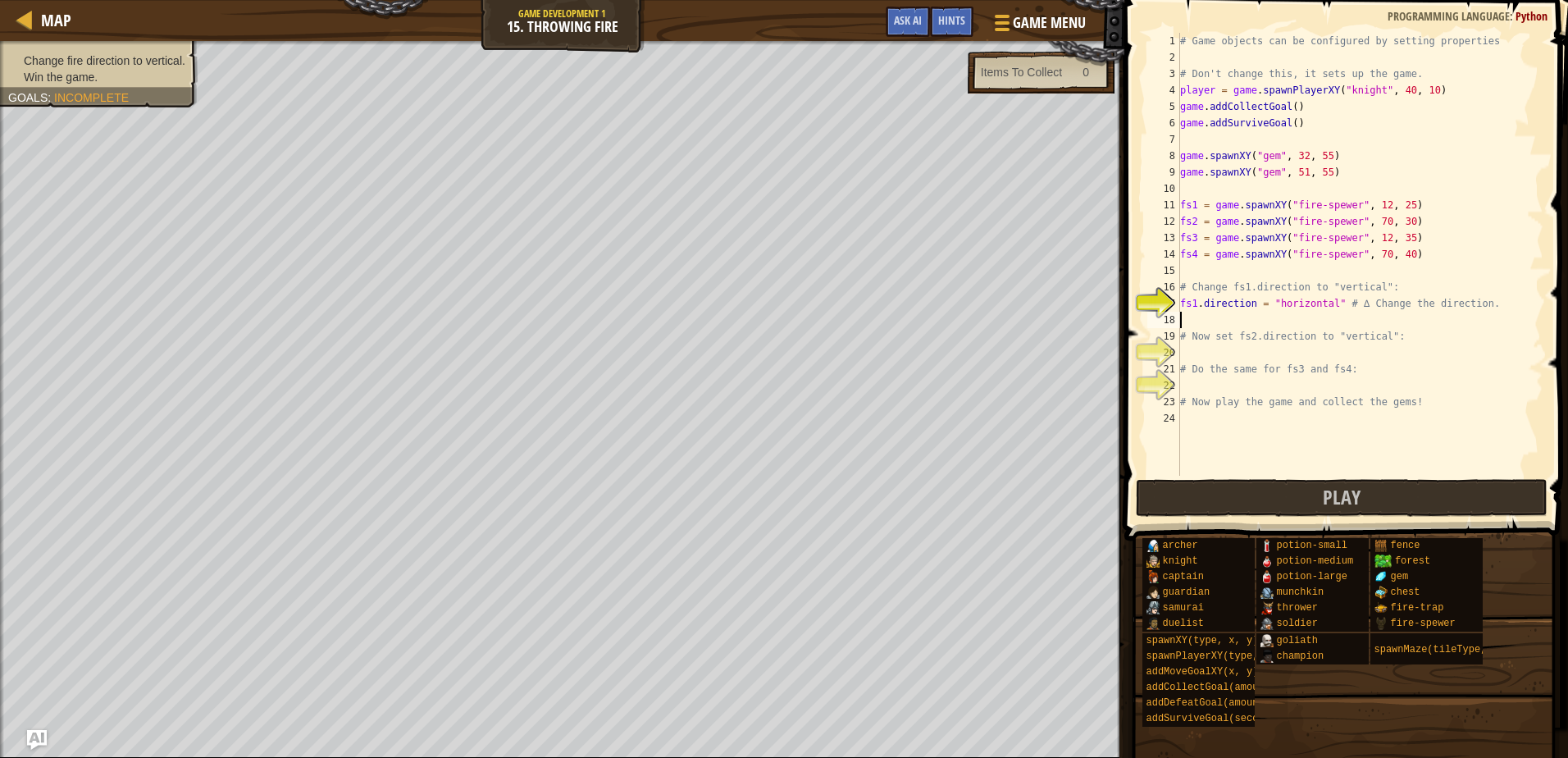
click at [1207, 316] on div "# Game objects can be configured by setting properties # Don't change this, it …" at bounding box center [1360, 270] width 367 height 476
click at [1188, 357] on div "# Game objects can be configured by setting properties # Don't change this, it …" at bounding box center [1360, 270] width 367 height 476
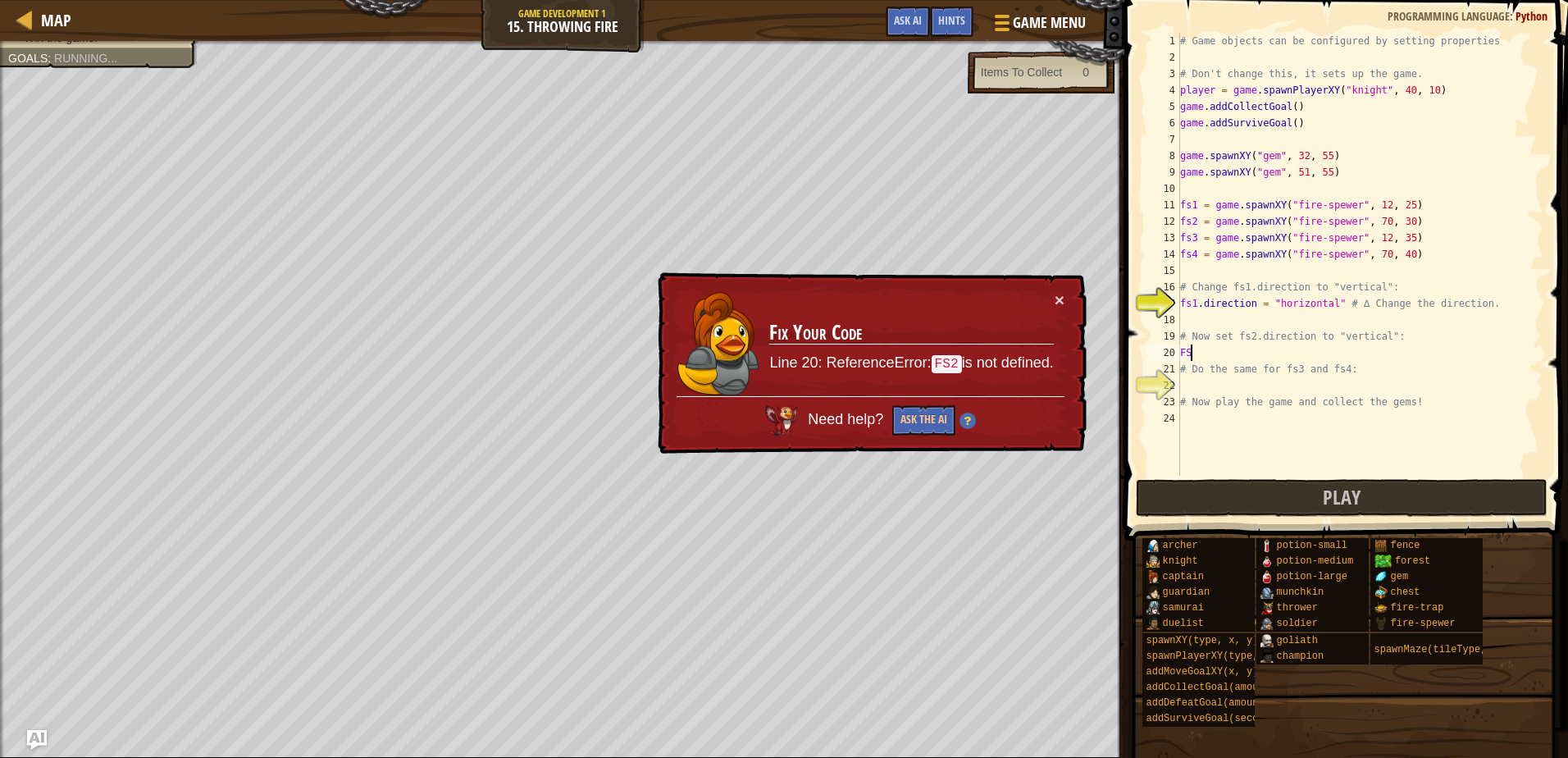
scroll to position [7, 0]
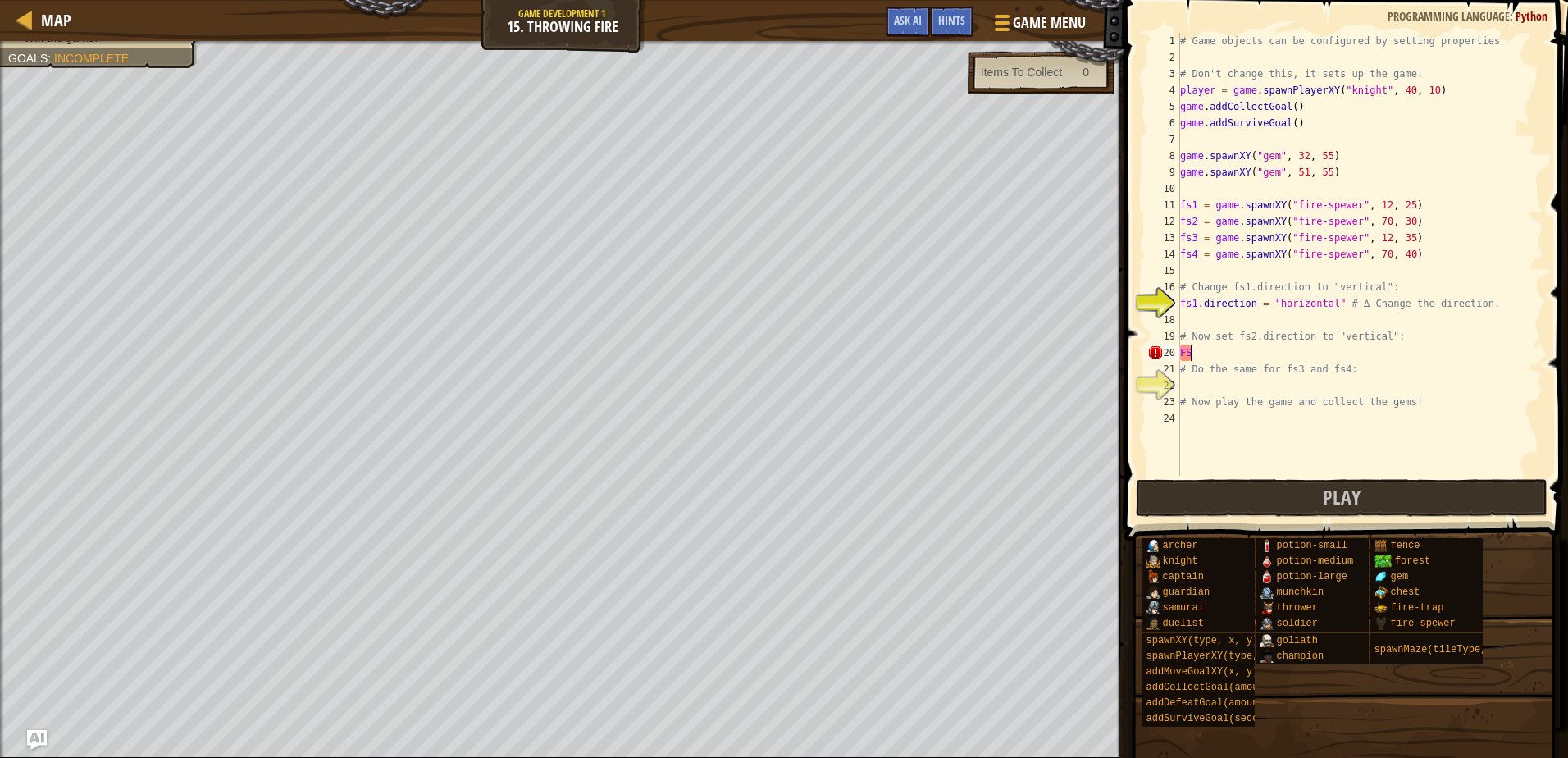
type textarea "F"
type textarea "fs2.direction = "vertical""
click at [1194, 380] on div "# Game objects can be configured by setting properties # Don't change this, it …" at bounding box center [1360, 270] width 367 height 476
